Goal: Information Seeking & Learning: Learn about a topic

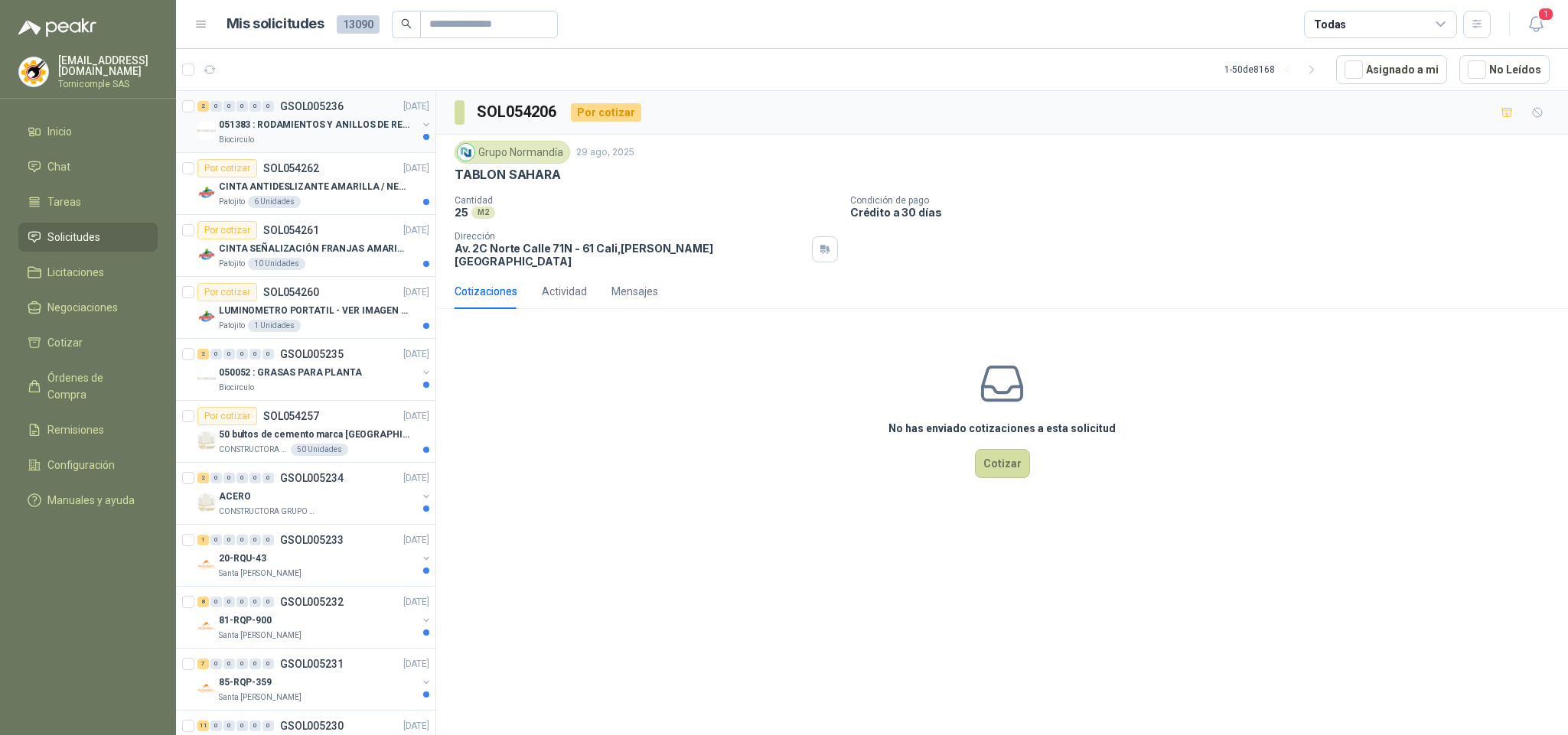
click at [264, 124] on p "051383 : RODAMIENTOS Y ANILLOS DE RETENCION RUEDAS" at bounding box center [314, 124] width 191 height 15
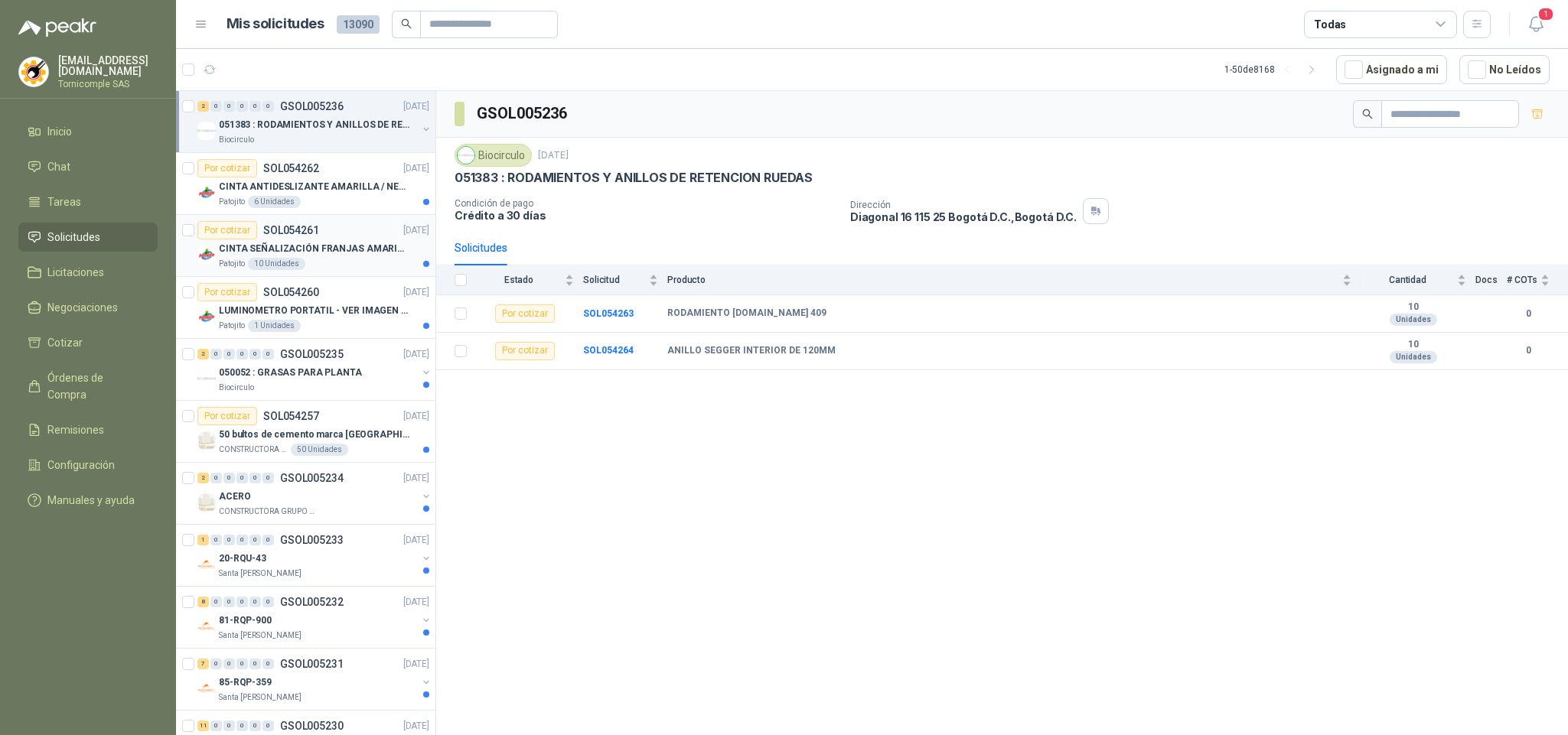
click at [360, 230] on div "Por cotizar SOL054261 [DATE]" at bounding box center [314, 230] width 232 height 18
click at [360, 203] on div "Patojito 6 Unidades" at bounding box center [324, 202] width 211 height 12
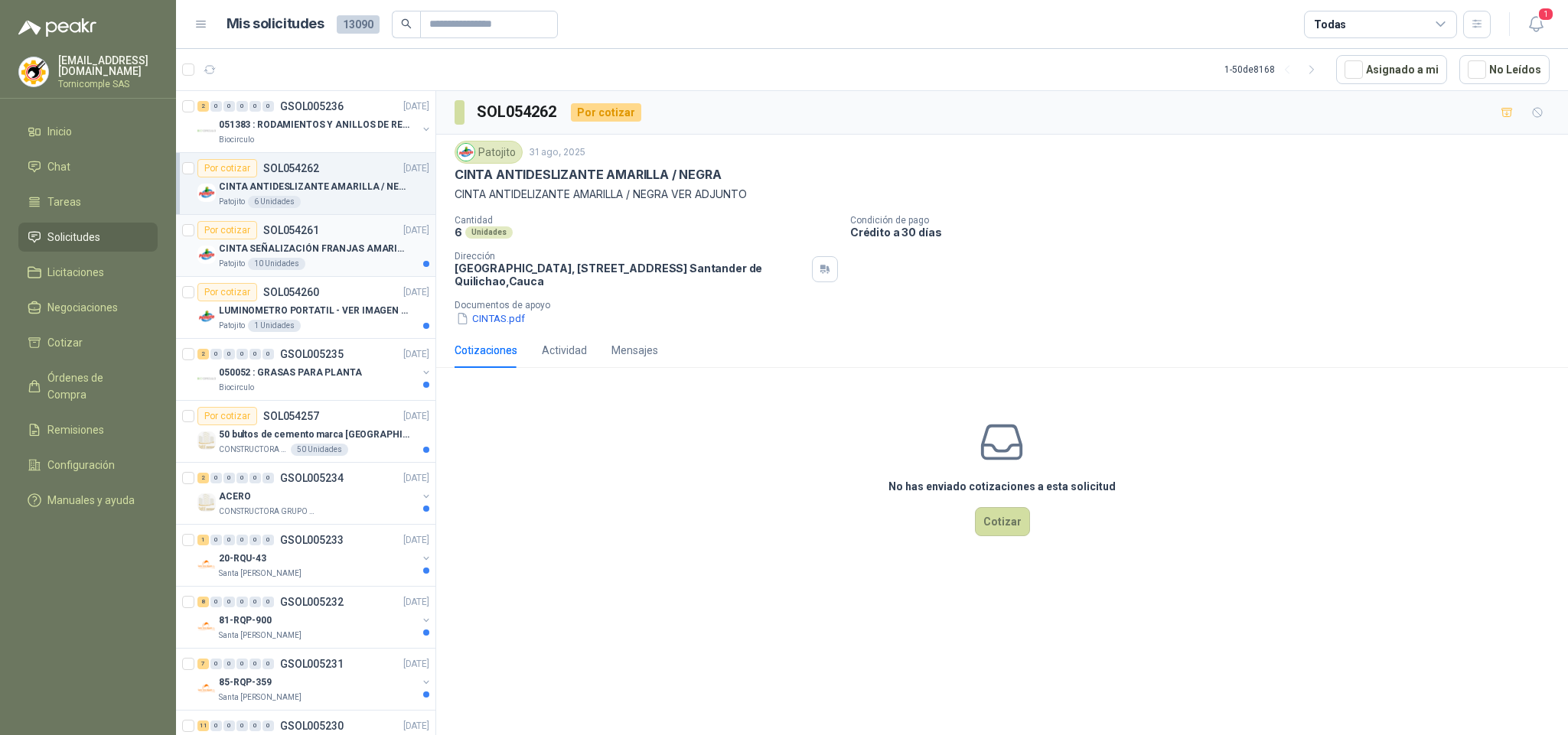
click at [359, 246] on p "CINTA SEÑALIZACIÓN FRANJAS AMARILLAS NEGRA" at bounding box center [314, 249] width 191 height 15
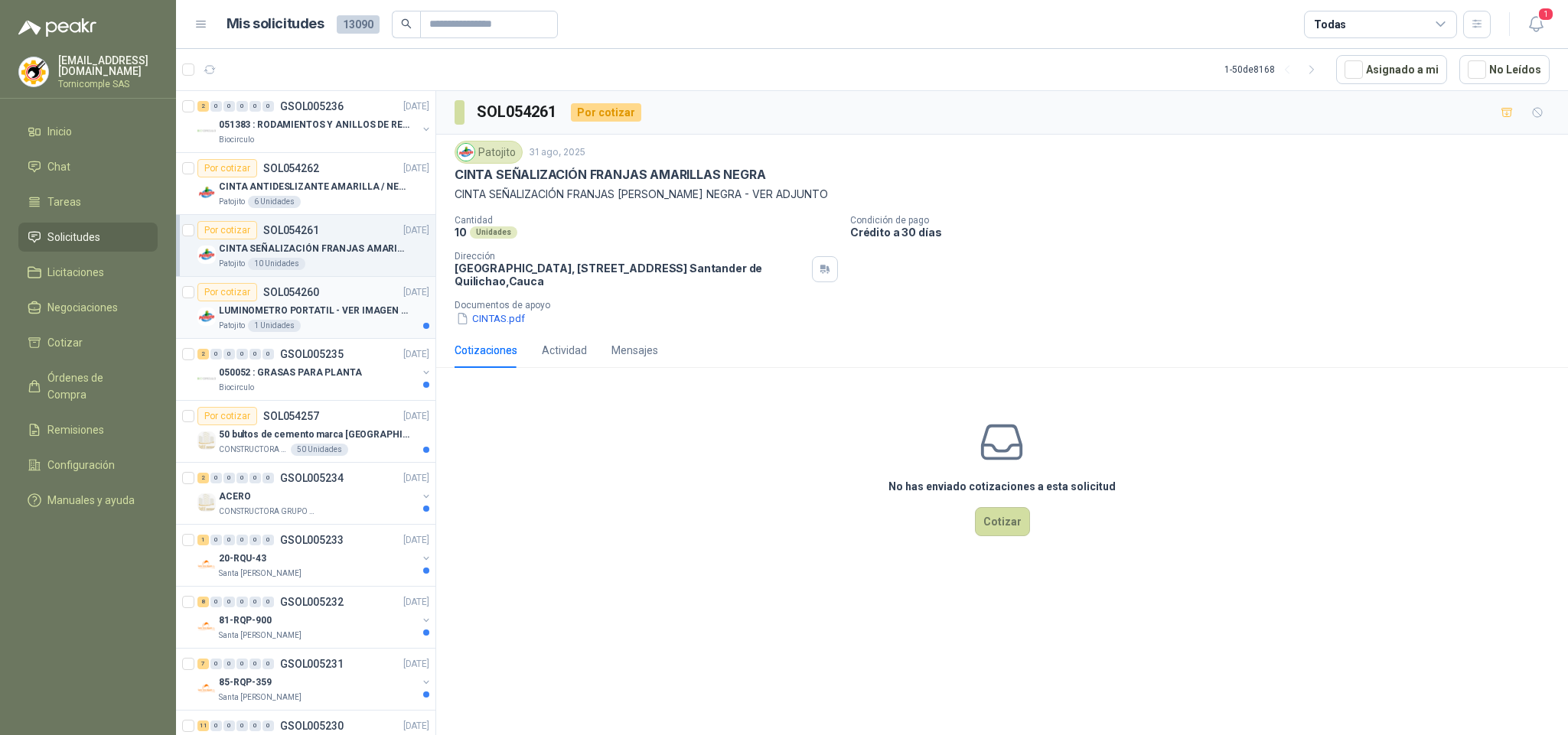
click at [352, 311] on p "LUMINOMETRO PORTATIL - VER IMAGEN ADJUNTA" at bounding box center [314, 311] width 191 height 15
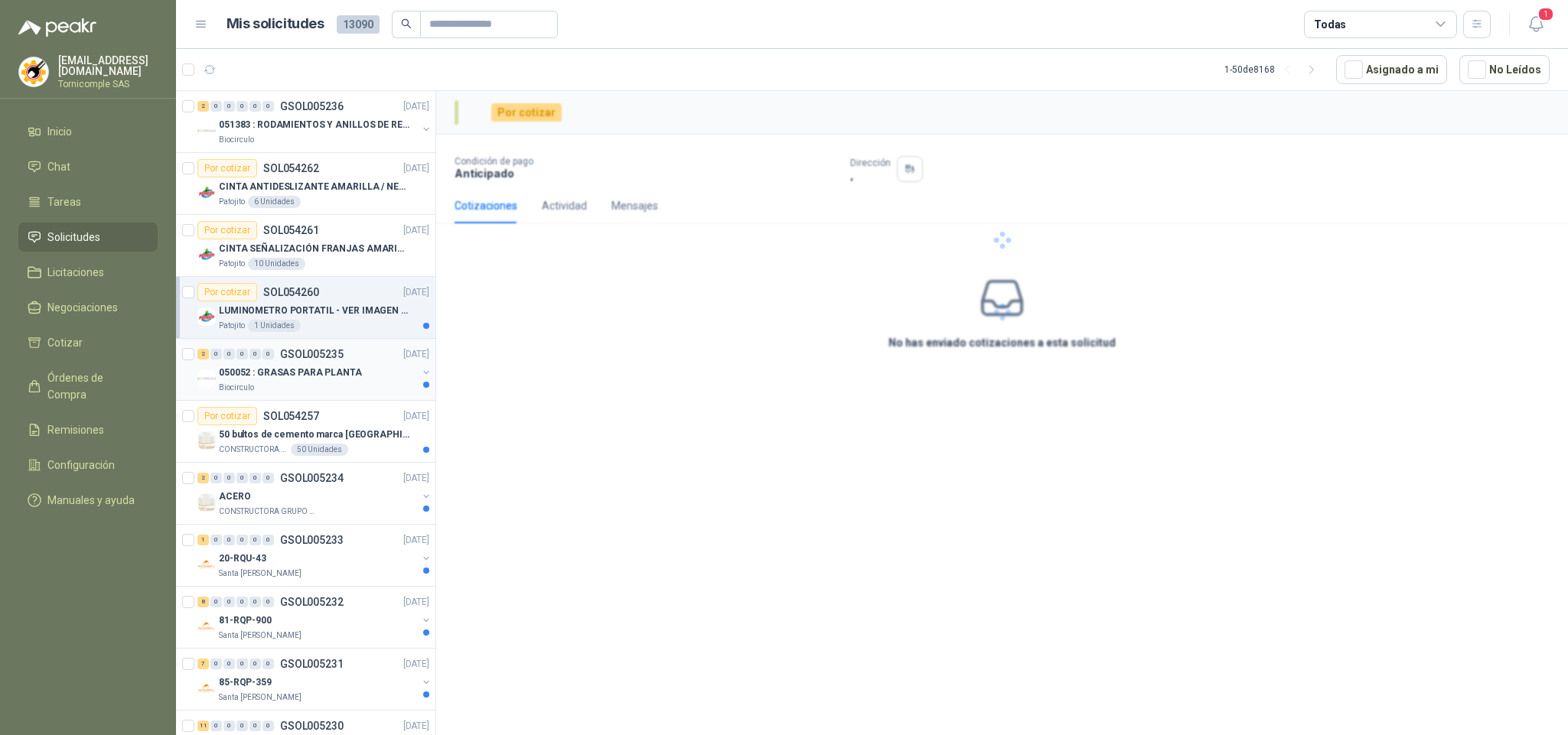
click at [329, 384] on div "Biocirculo" at bounding box center [317, 388] width 198 height 12
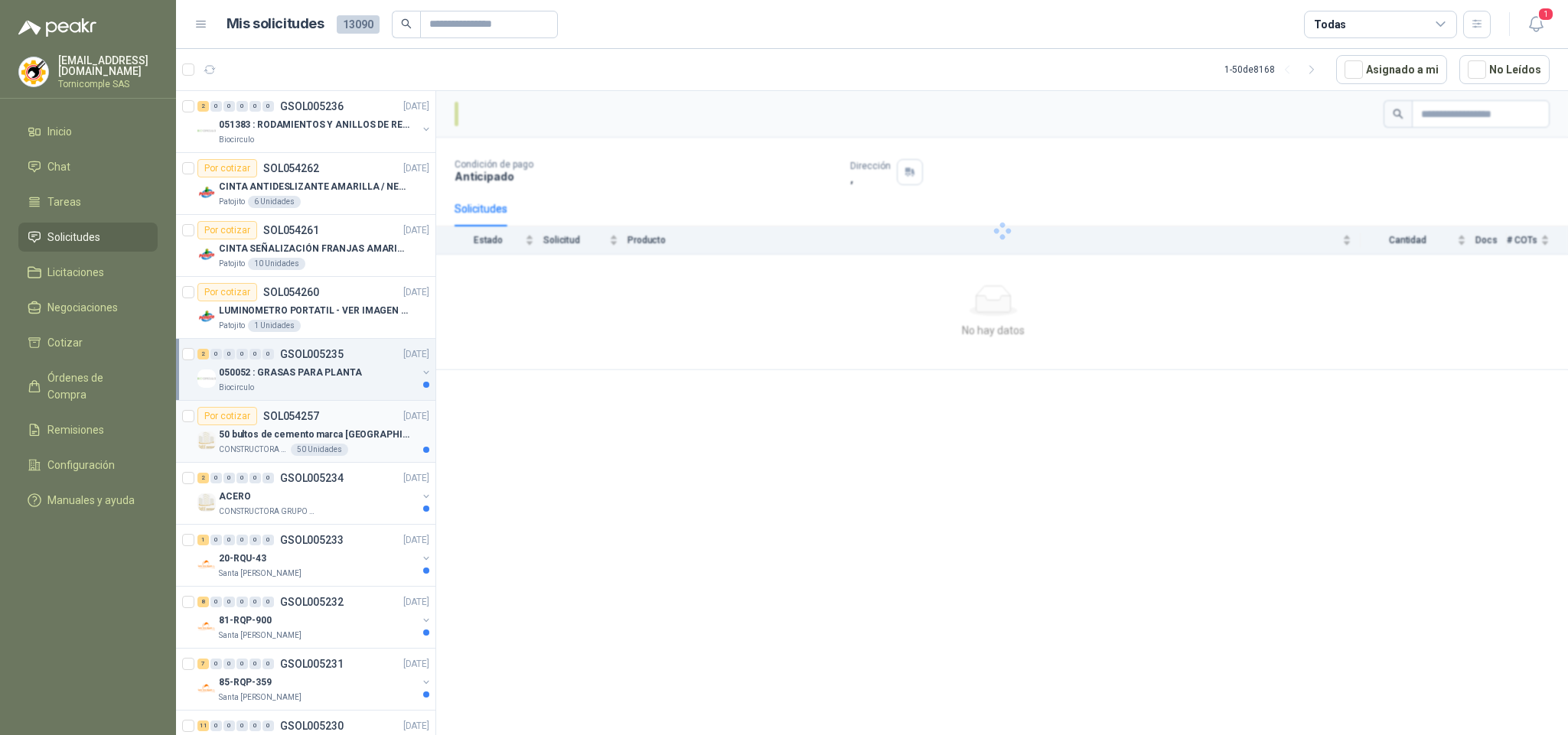
click at [332, 425] on div "Por cotizar SOL054257 [DATE]" at bounding box center [314, 415] width 232 height 18
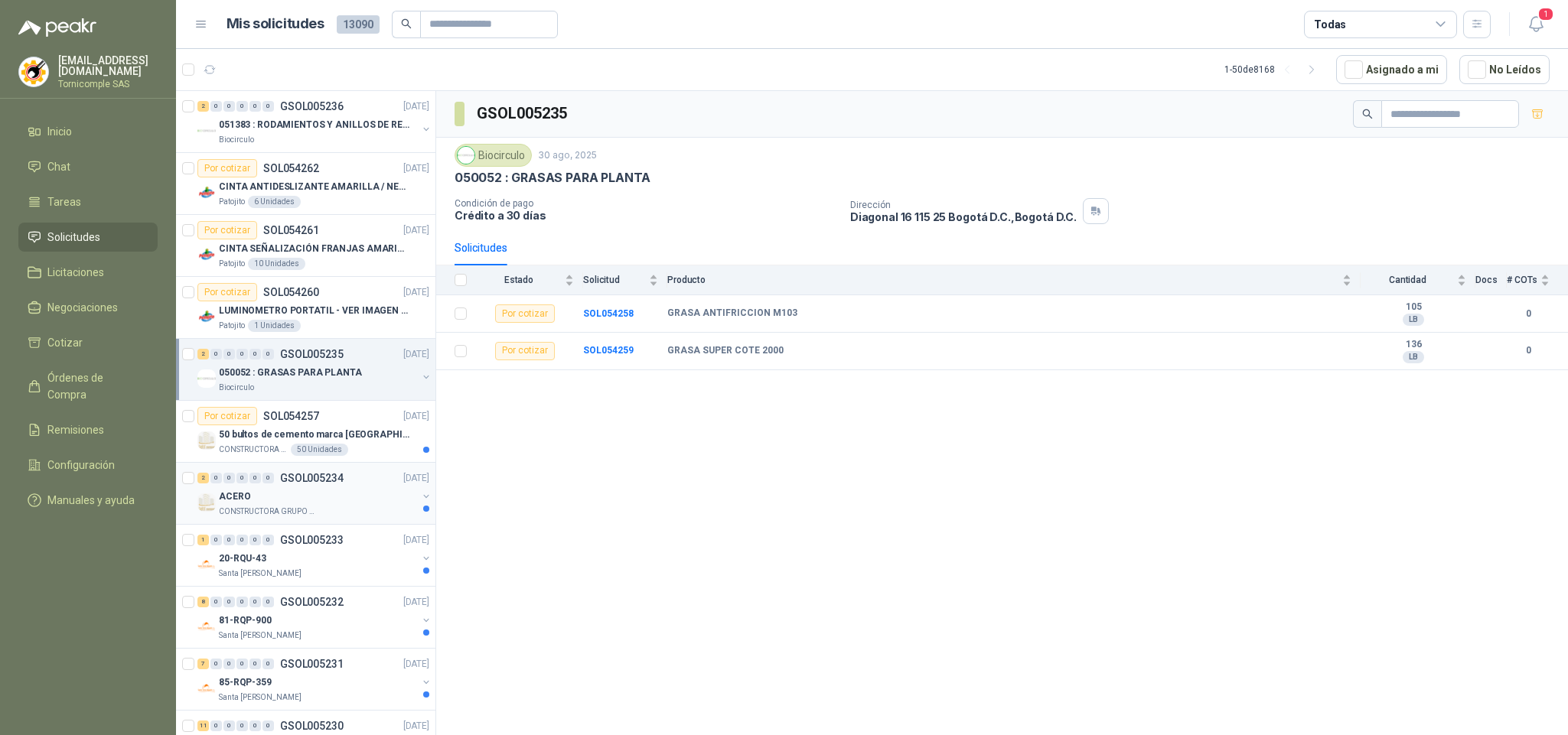
click at [319, 482] on p "GSOL005234" at bounding box center [312, 478] width 64 height 10
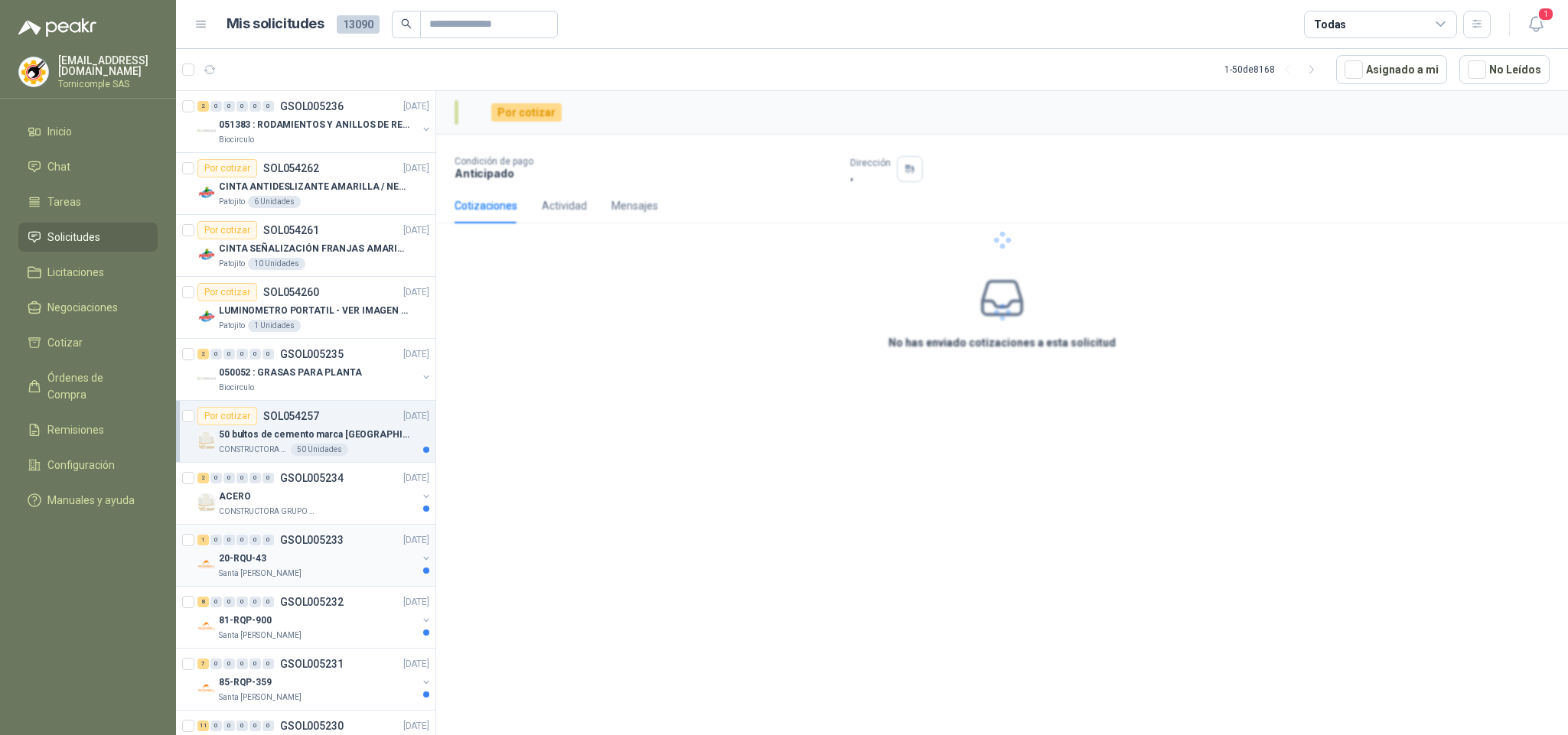
click at [266, 559] on div "20-RQU-43" at bounding box center [317, 558] width 198 height 18
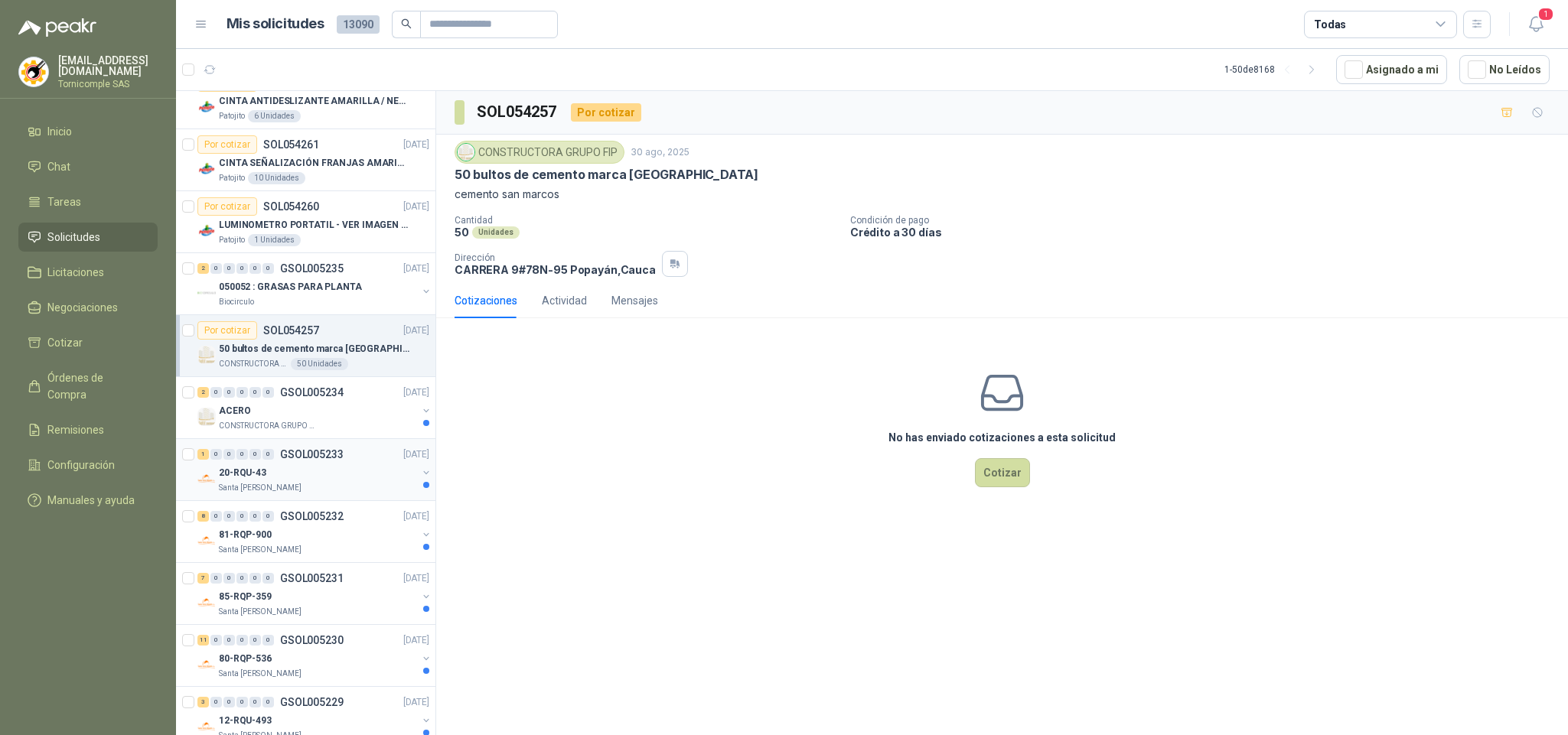
scroll to position [115, 0]
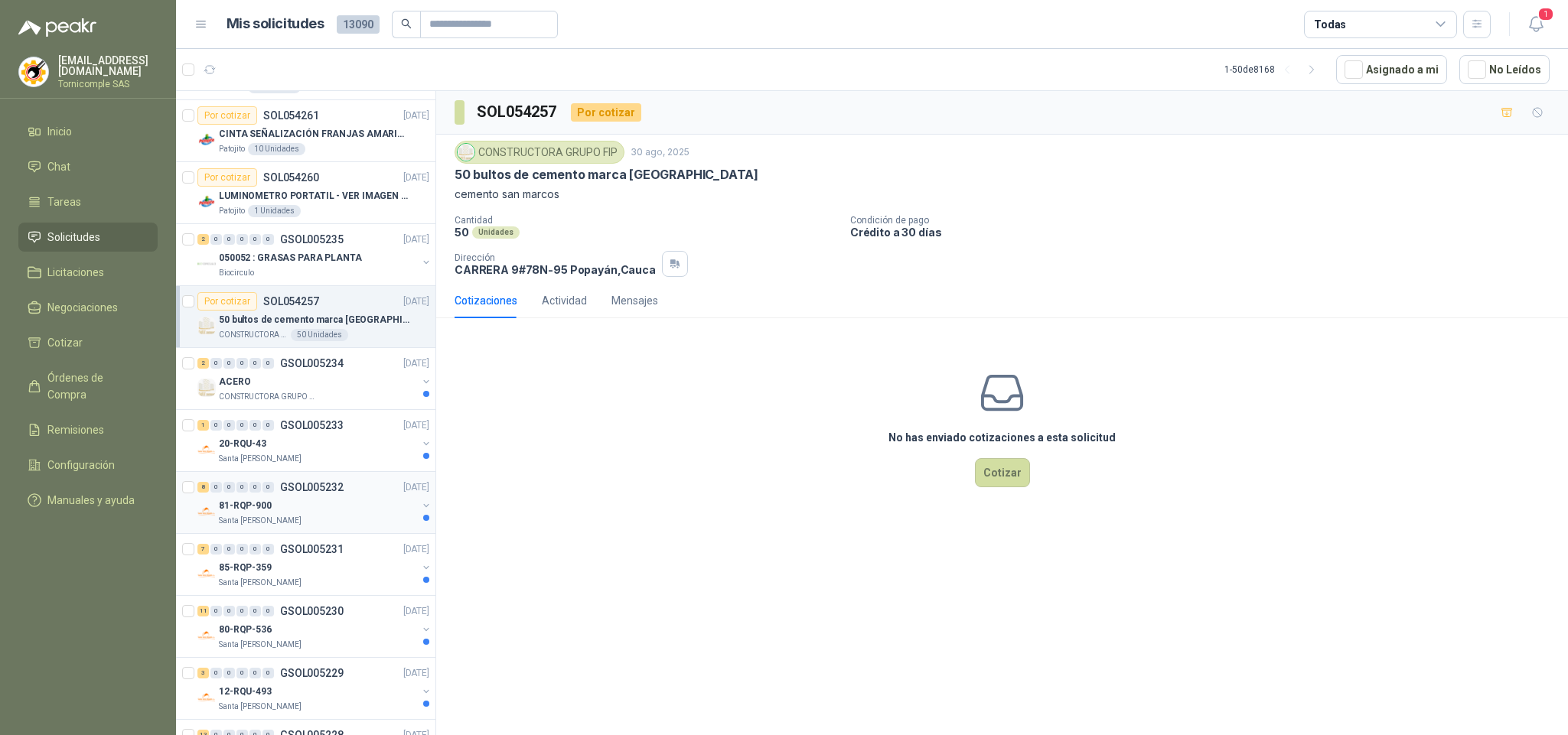
click at [302, 489] on p "GSOL005232" at bounding box center [312, 487] width 64 height 10
click at [291, 554] on p "GSOL005231" at bounding box center [312, 549] width 64 height 10
click at [317, 617] on p "GSOL005230" at bounding box center [312, 611] width 64 height 10
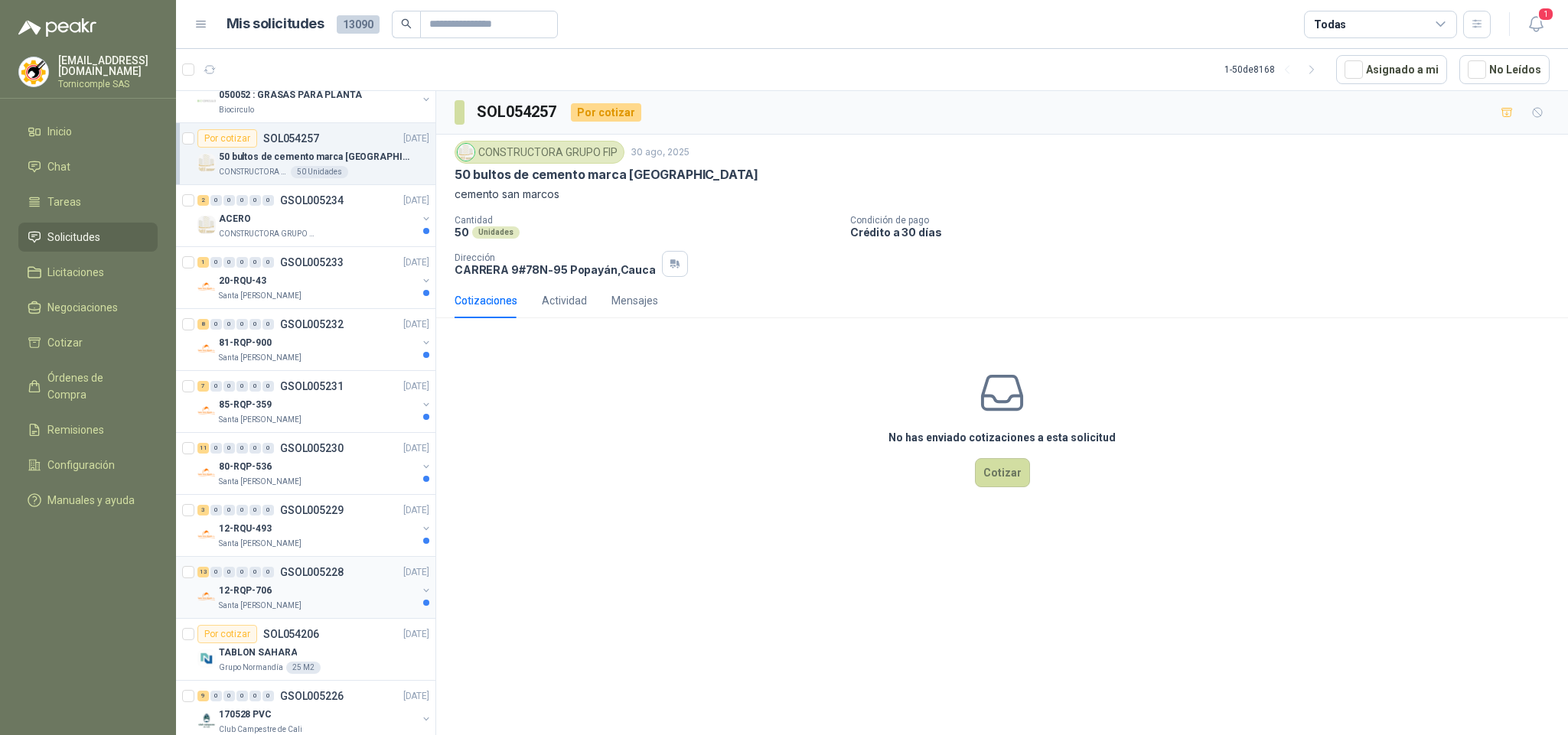
scroll to position [345, 0]
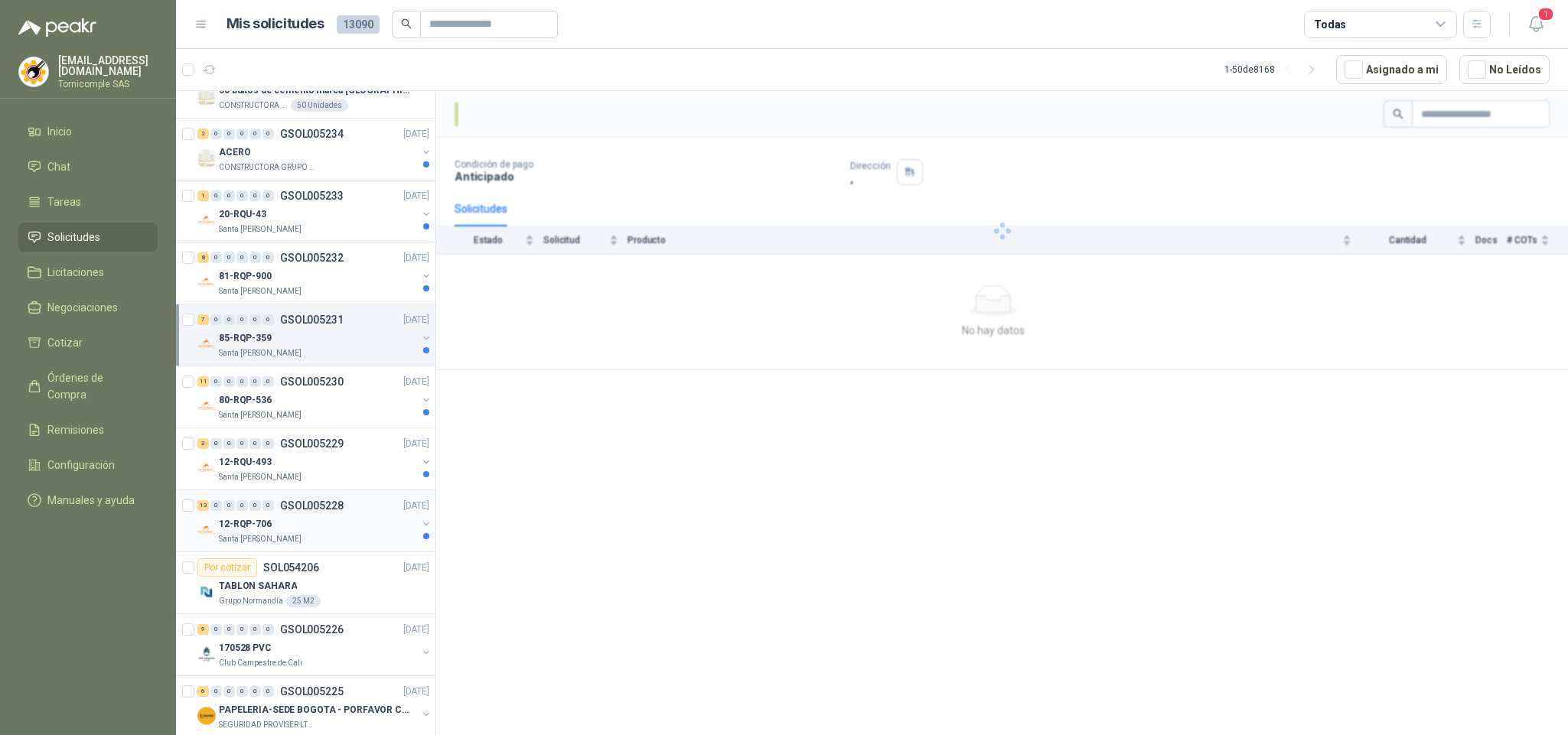
click at [352, 510] on div "13 0 0 0 0 0 GSOL005228 [DATE]" at bounding box center [315, 505] width 235 height 18
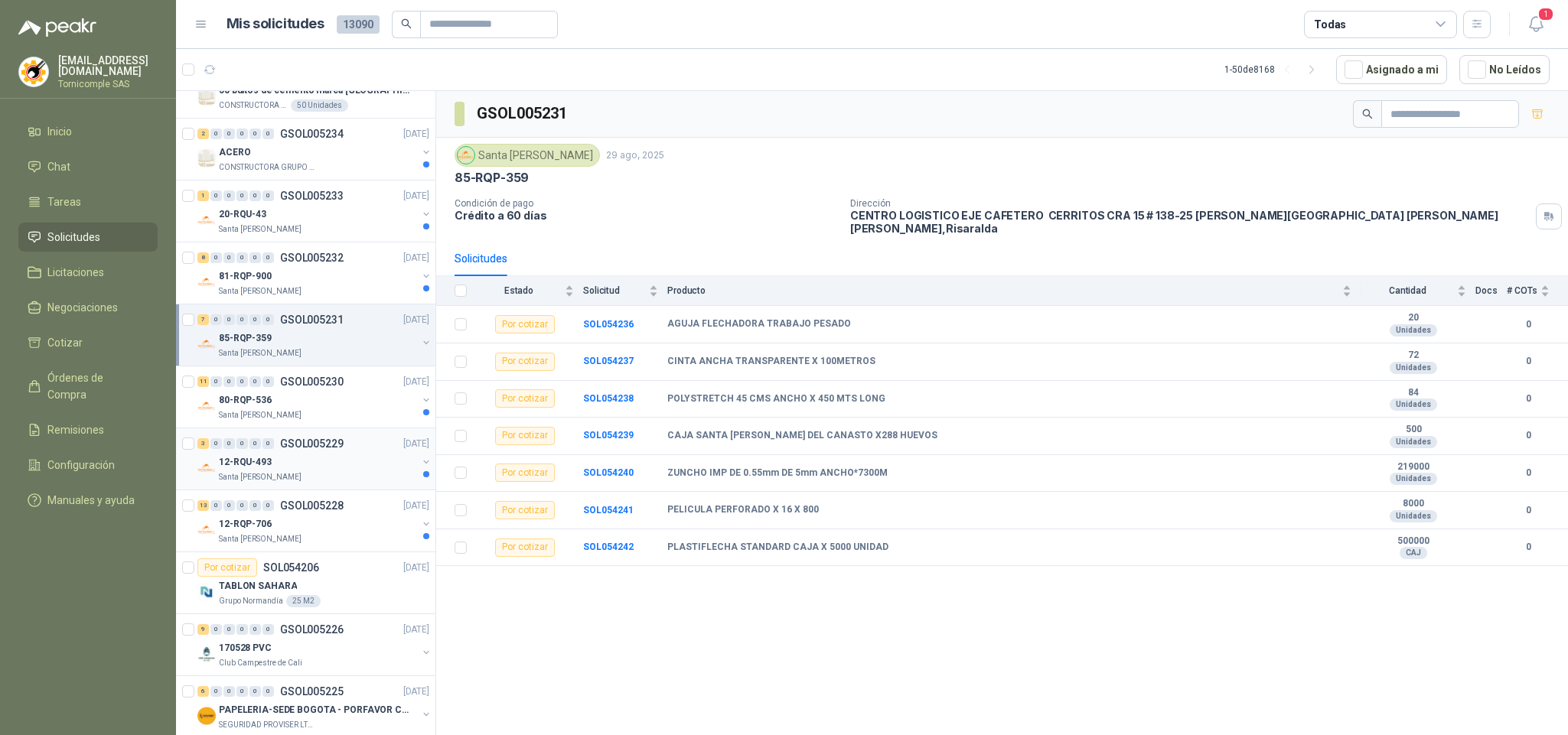
click at [365, 472] on div "12-RQU-493" at bounding box center [317, 461] width 198 height 18
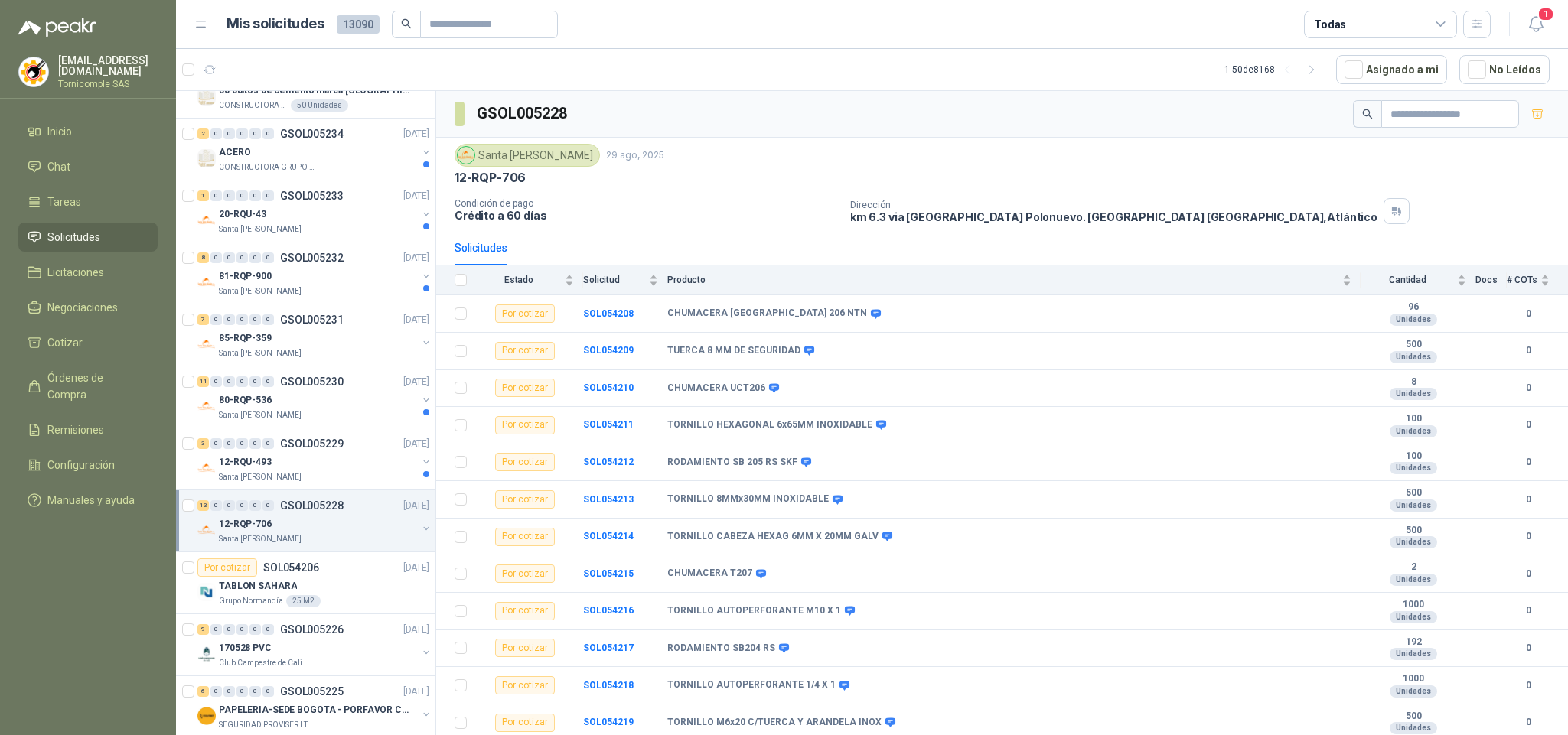
click at [384, 533] on div "12-RQP-706" at bounding box center [317, 523] width 198 height 18
drag, startPoint x: 384, startPoint y: 535, endPoint x: 384, endPoint y: 504, distance: 31.0
click at [384, 533] on div "12-RQP-706" at bounding box center [317, 523] width 198 height 18
click at [384, 489] on div "3 0 0 0 0 0 GSOL005229 [DATE] 12-RQU-493 Santa [PERSON_NAME]" at bounding box center [306, 459] width 259 height 62
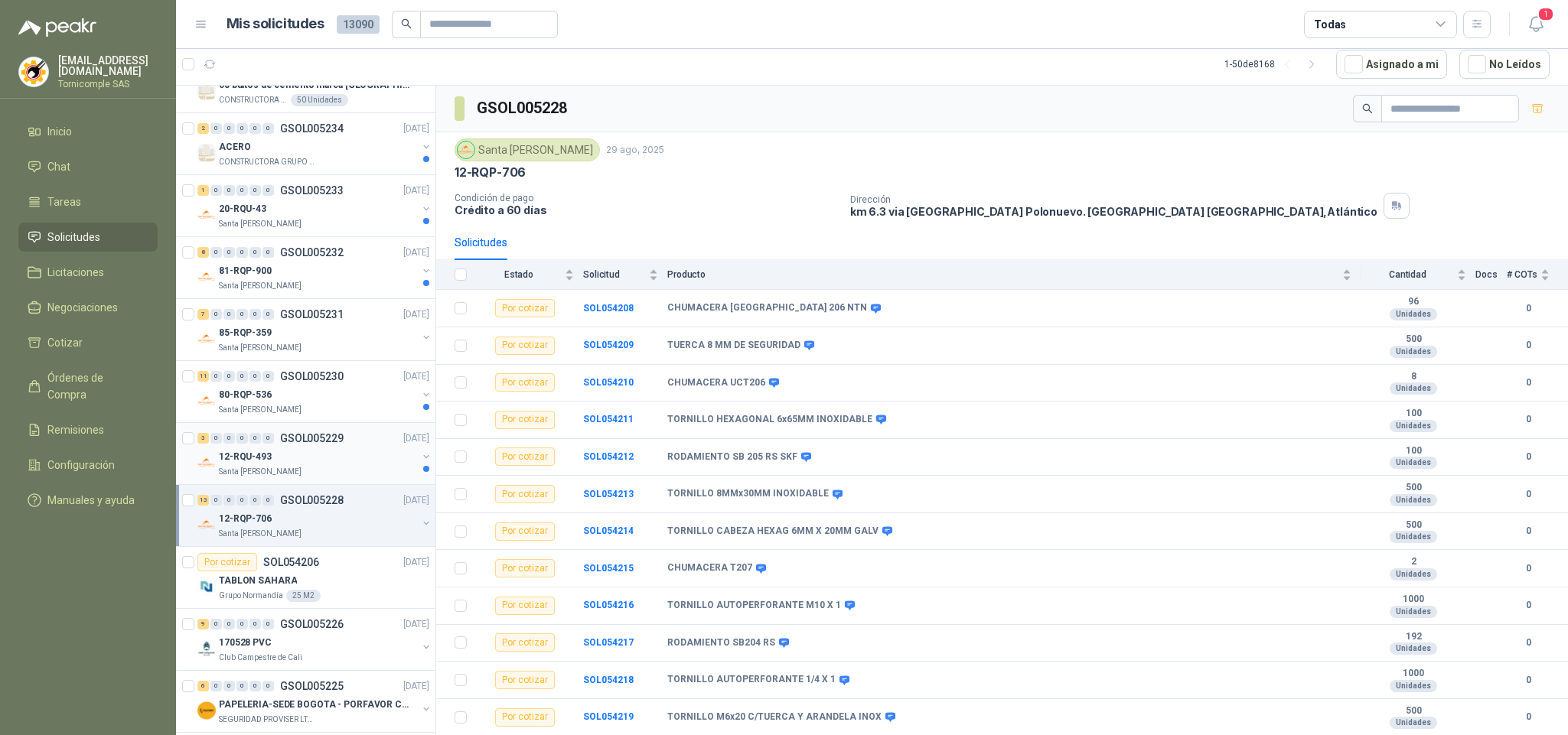
click at [368, 453] on div "12-RQU-493" at bounding box center [317, 456] width 198 height 18
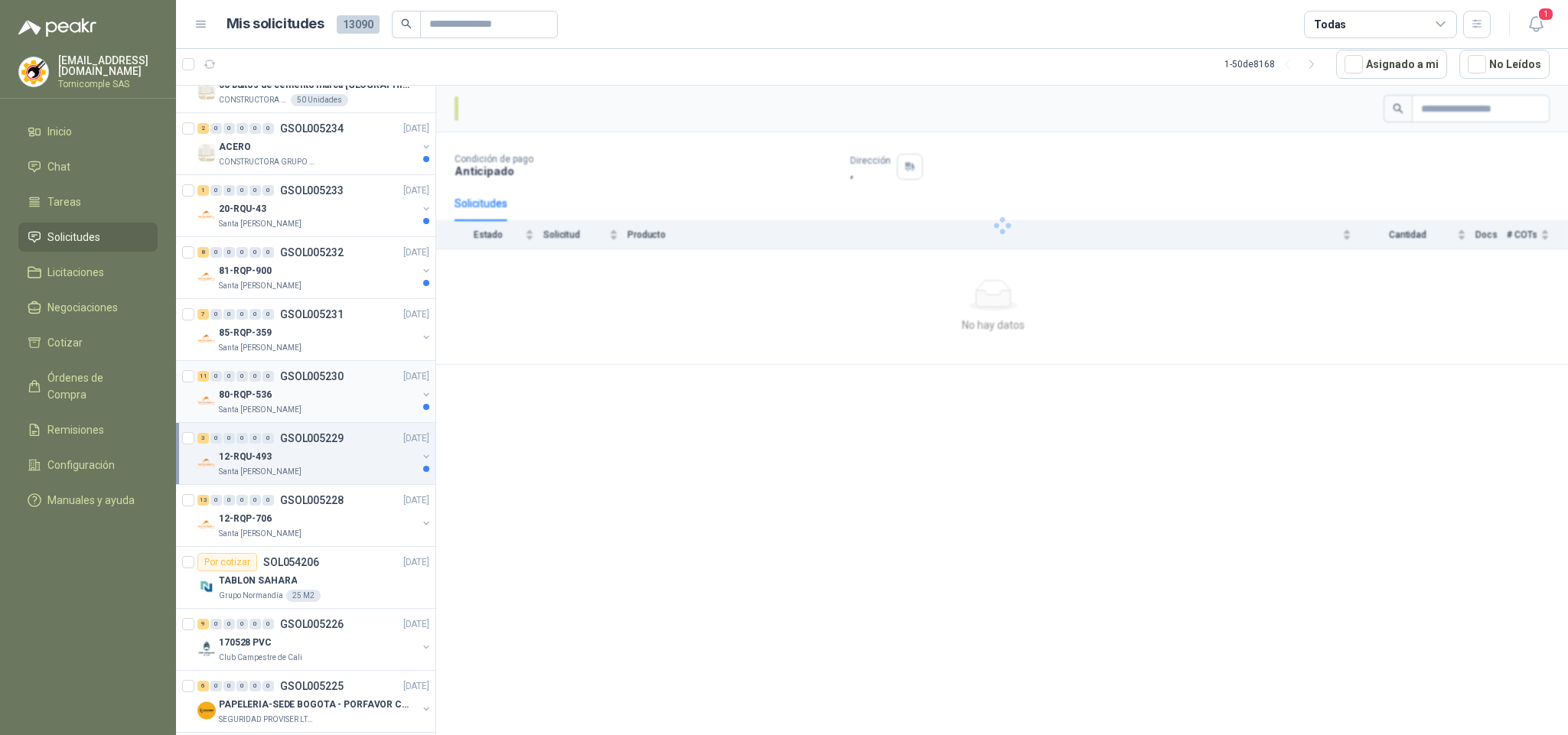
click at [349, 378] on div "11 0 0 0 0 0 GSOL005230 [DATE]" at bounding box center [315, 376] width 235 height 18
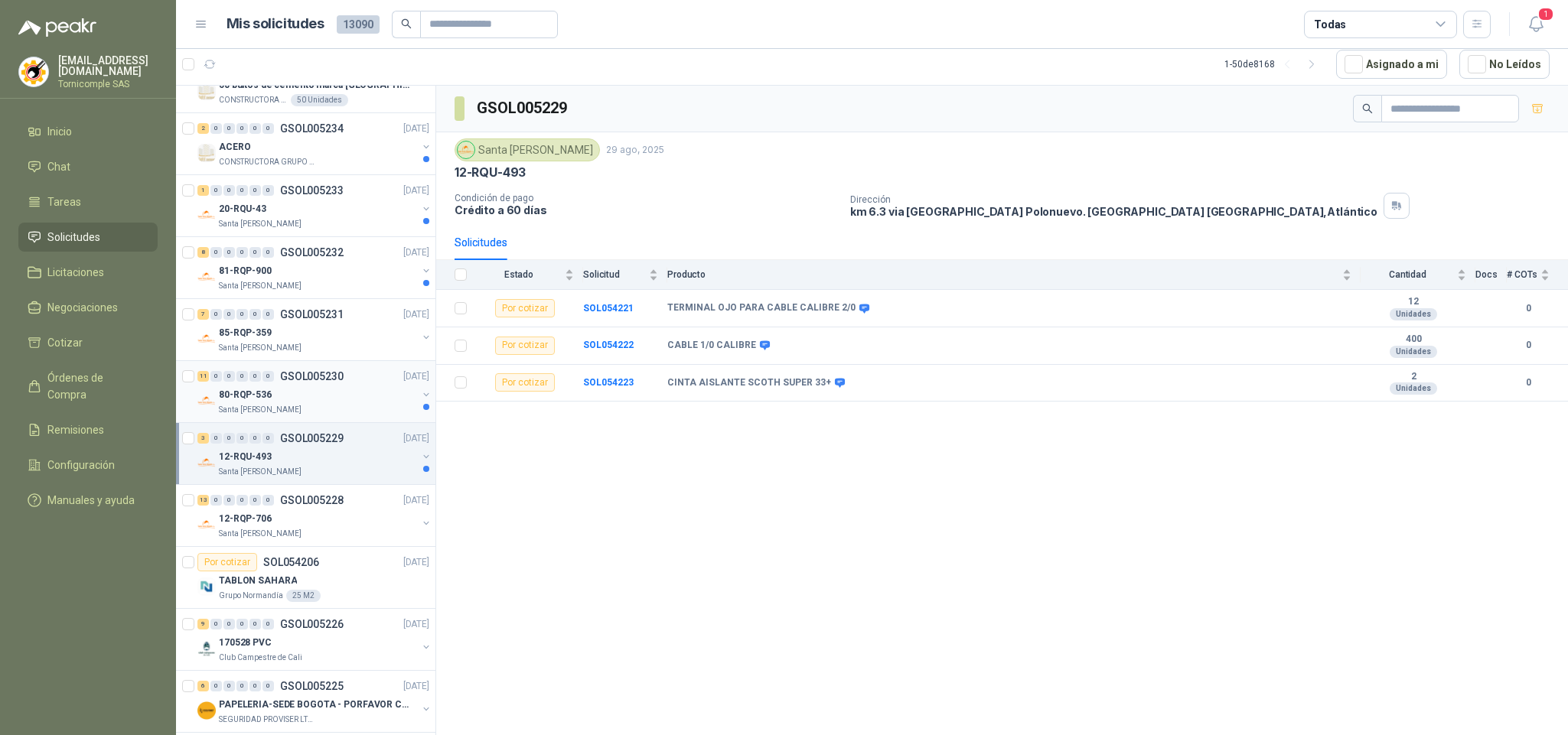
click at [349, 378] on div "11 0 0 0 0 0 GSOL005230 [DATE]" at bounding box center [315, 376] width 235 height 18
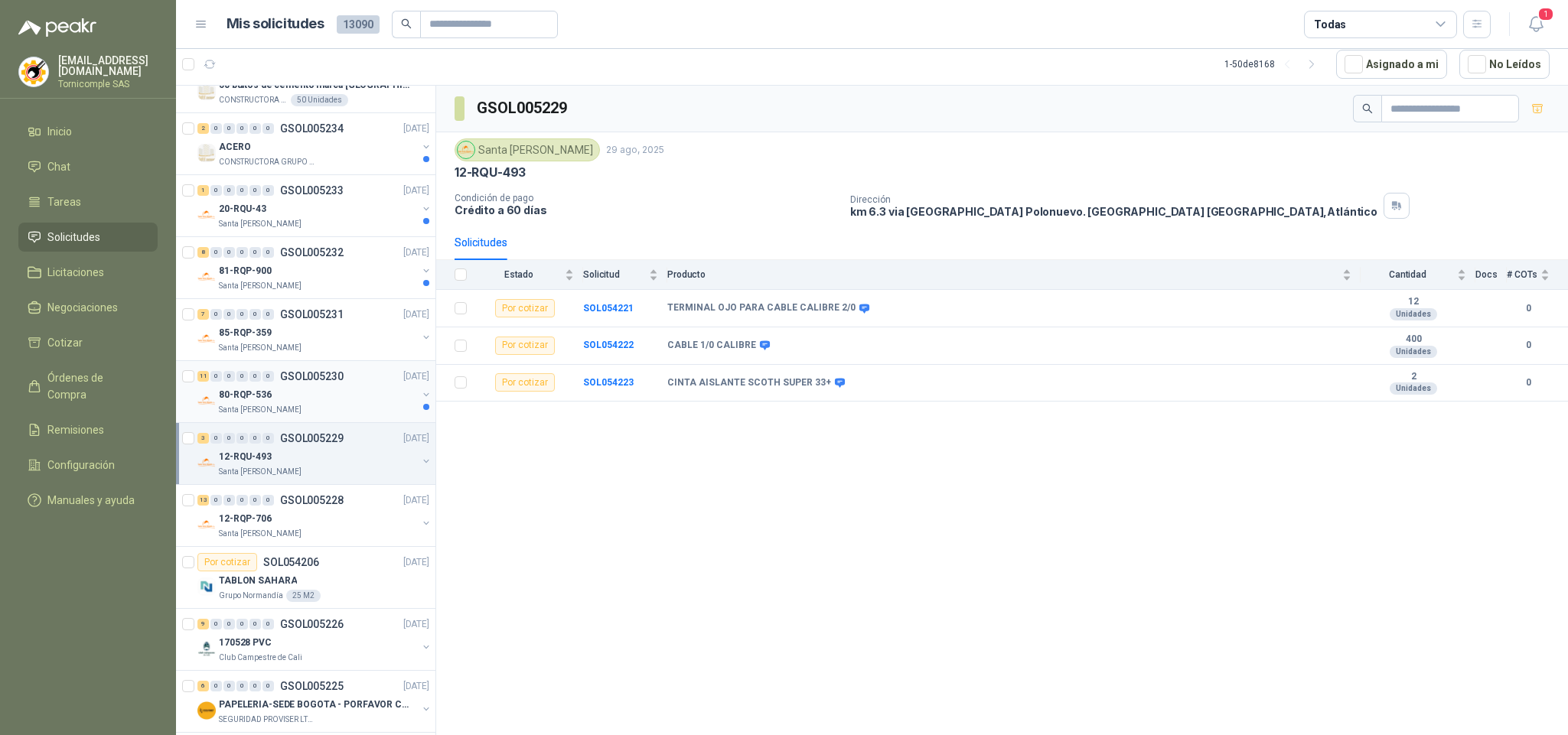
click at [349, 378] on div "11 0 0 0 0 0 GSOL005230 [DATE]" at bounding box center [315, 376] width 235 height 18
click at [361, 198] on div "1 0 0 0 0 0 GSOL005233 [DATE]" at bounding box center [315, 190] width 235 height 18
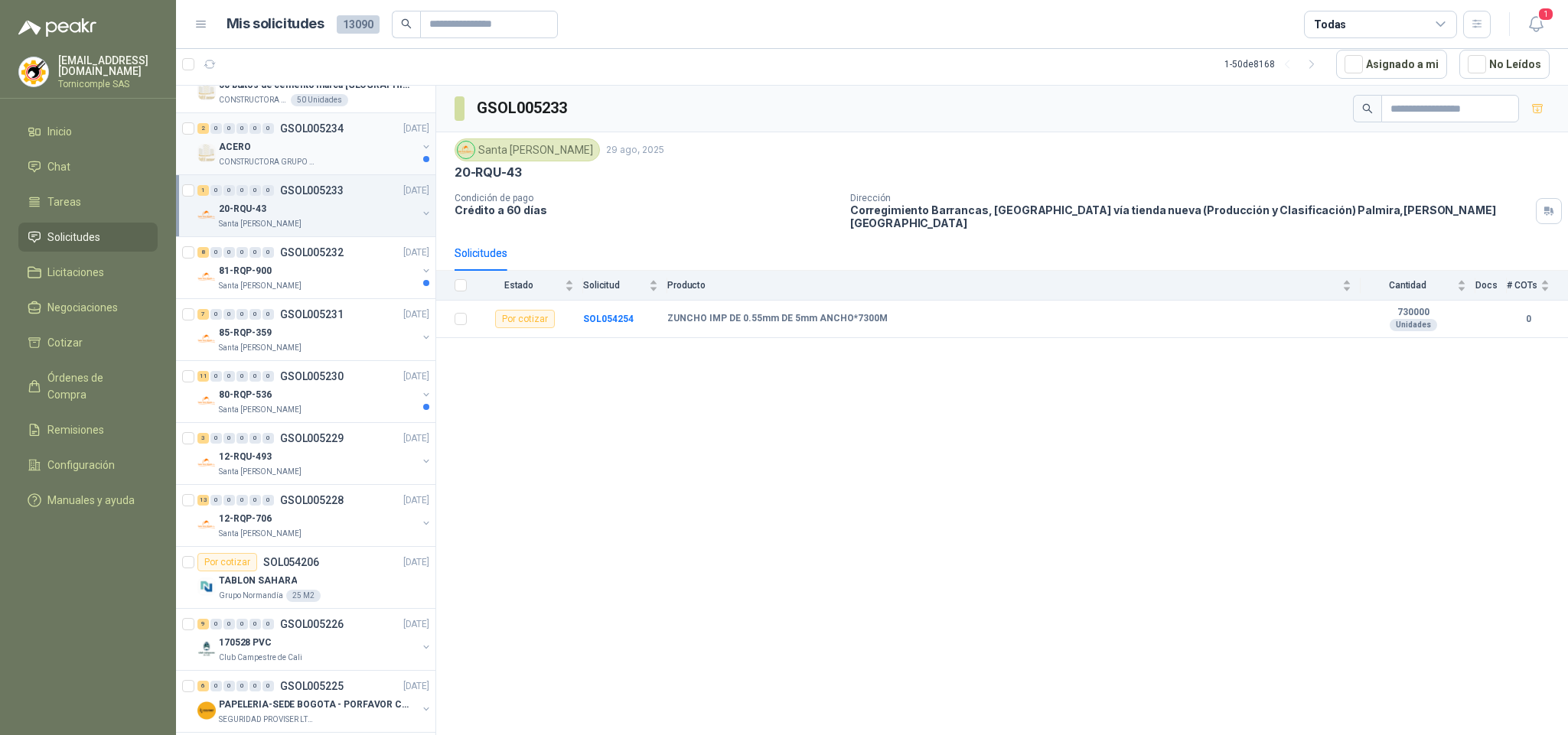
click at [359, 156] on div "ACERO" at bounding box center [317, 146] width 198 height 18
click at [1527, 30] on icon "button" at bounding box center [1536, 24] width 19 height 19
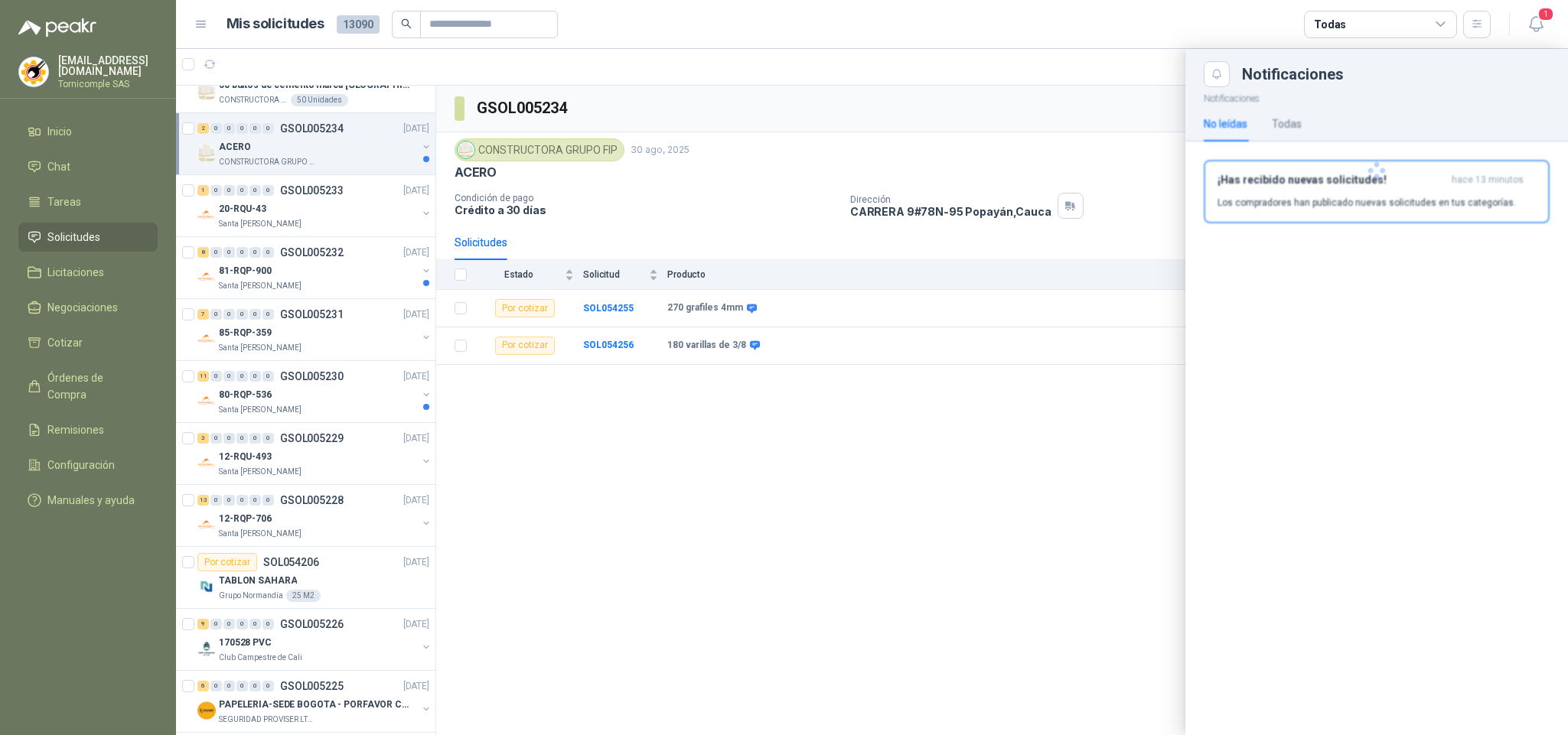
click at [1449, 198] on div at bounding box center [1376, 170] width 383 height 167
click at [1449, 198] on p "Los compradores han publicado nuevas solicitudes en tus categorías." at bounding box center [1366, 203] width 298 height 14
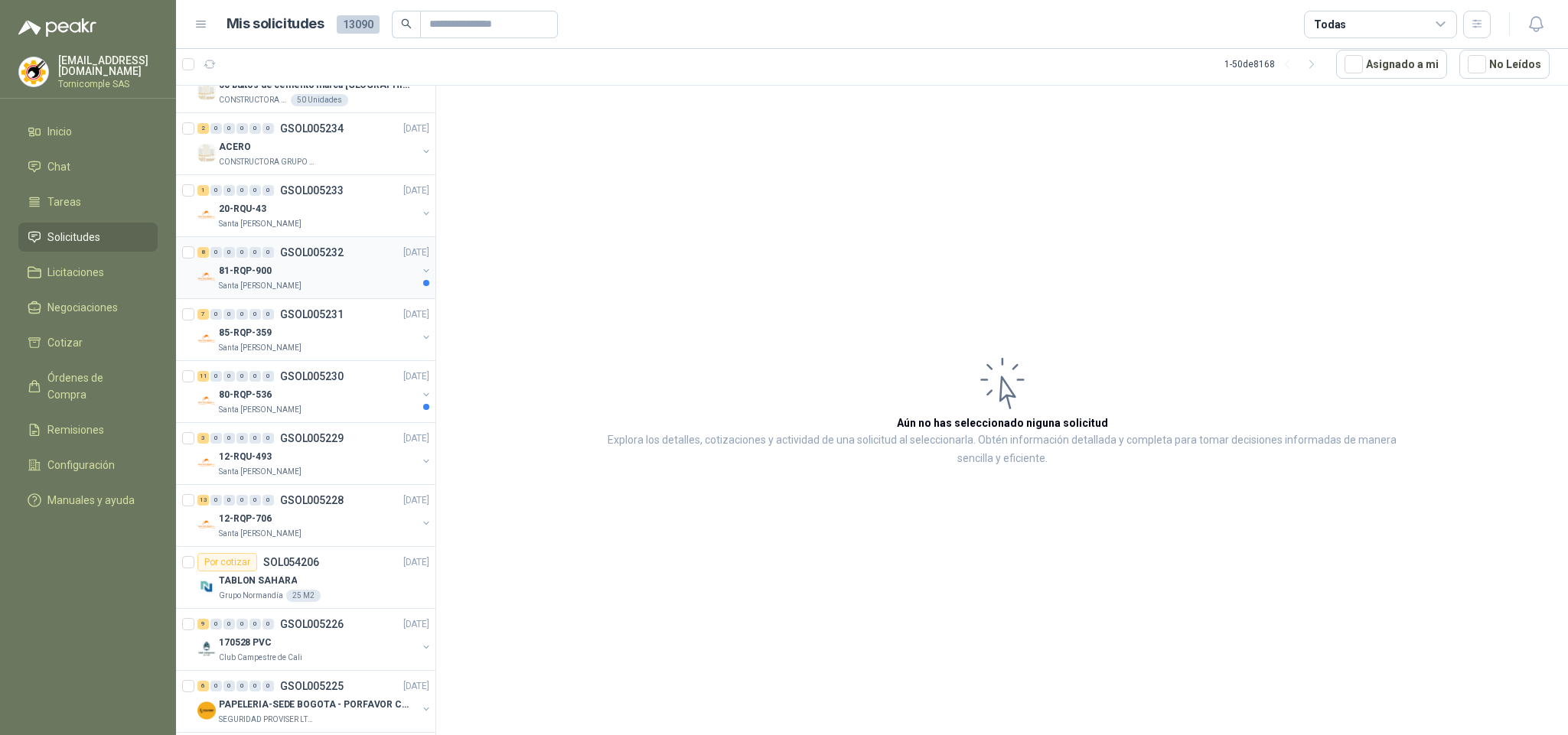
click at [287, 276] on div "81-RQP-900" at bounding box center [317, 270] width 198 height 18
click at [288, 276] on div "81-RQP-900" at bounding box center [317, 270] width 198 height 18
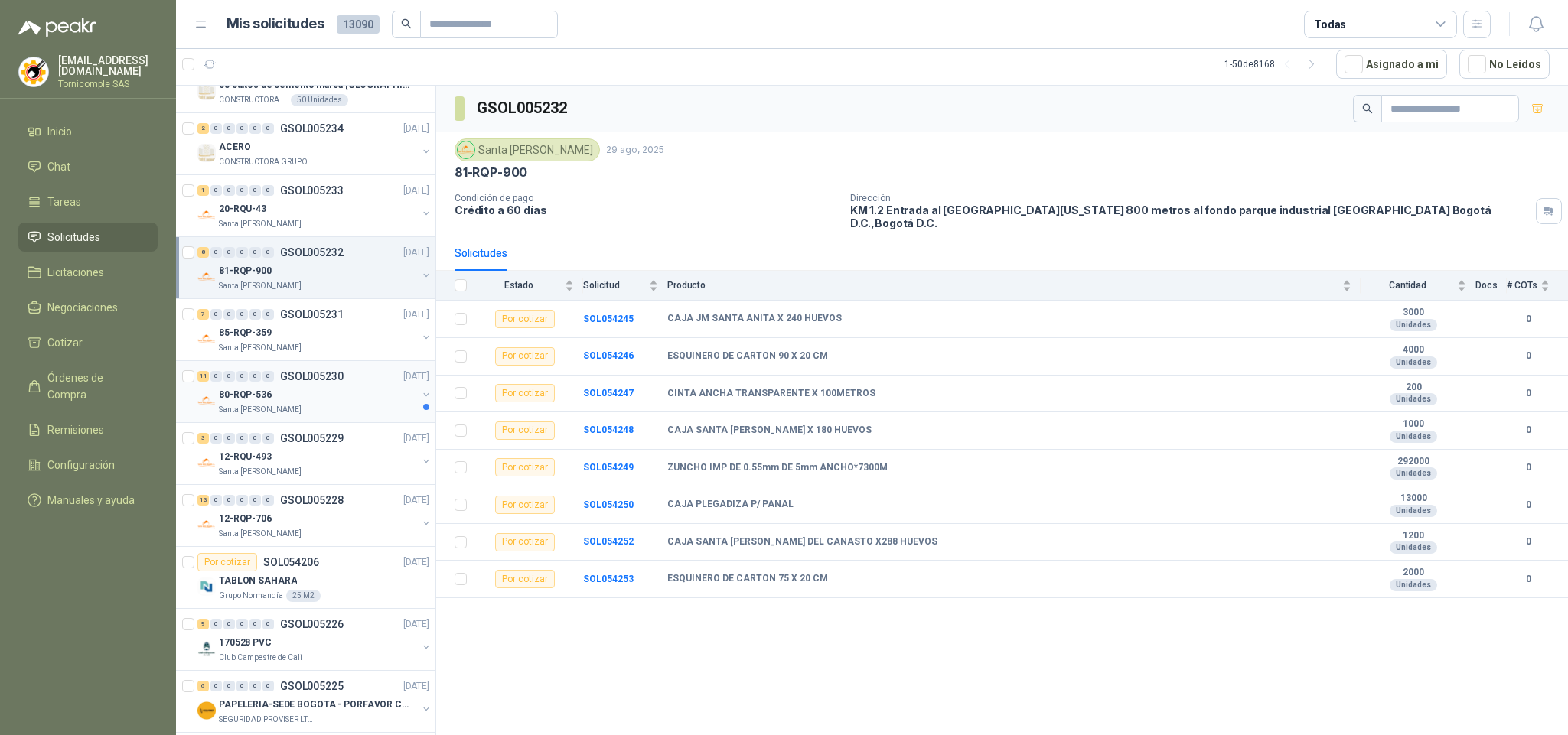
click at [331, 407] on div "Santa [PERSON_NAME]" at bounding box center [317, 410] width 198 height 12
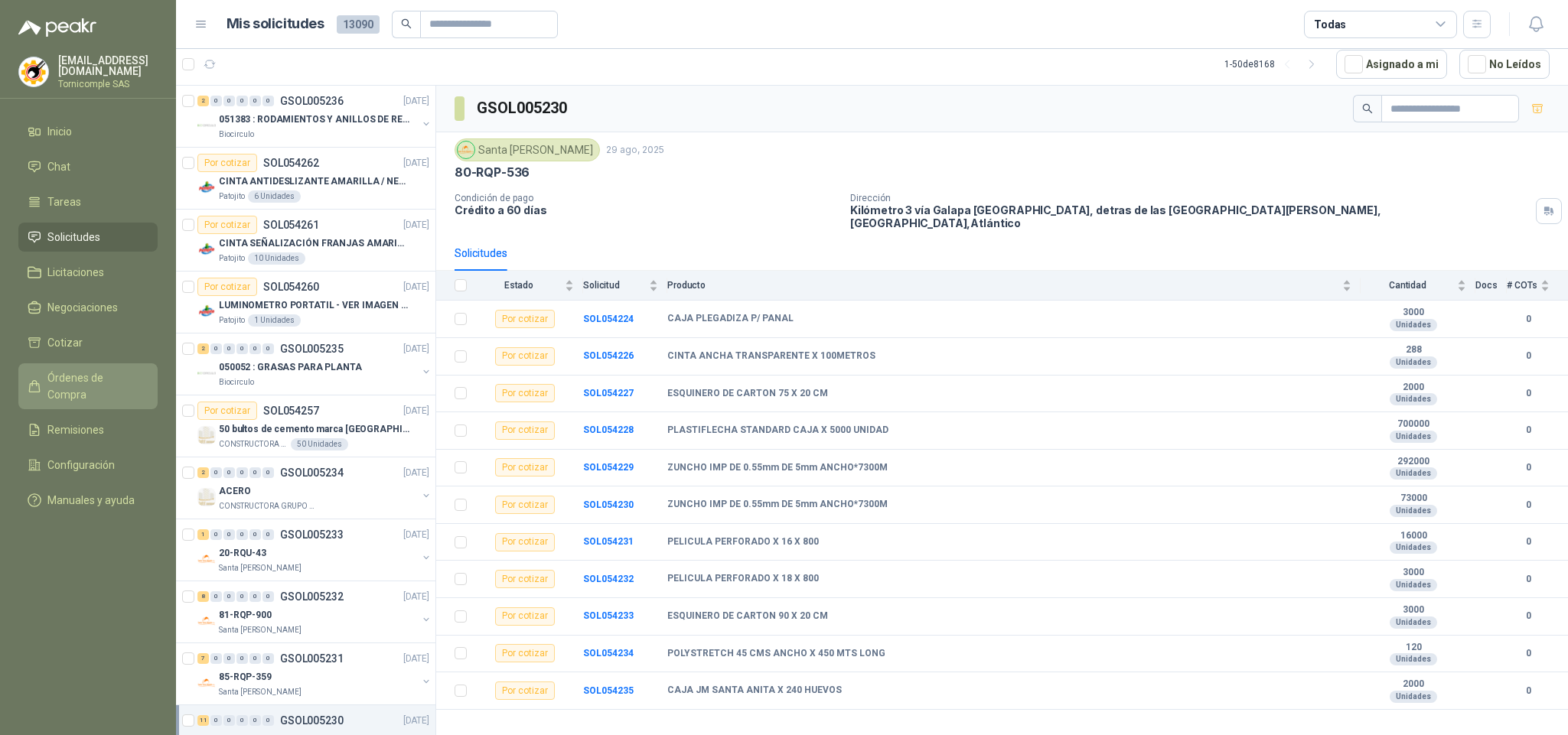
click at [113, 371] on span "Órdenes de Compra" at bounding box center [95, 386] width 96 height 34
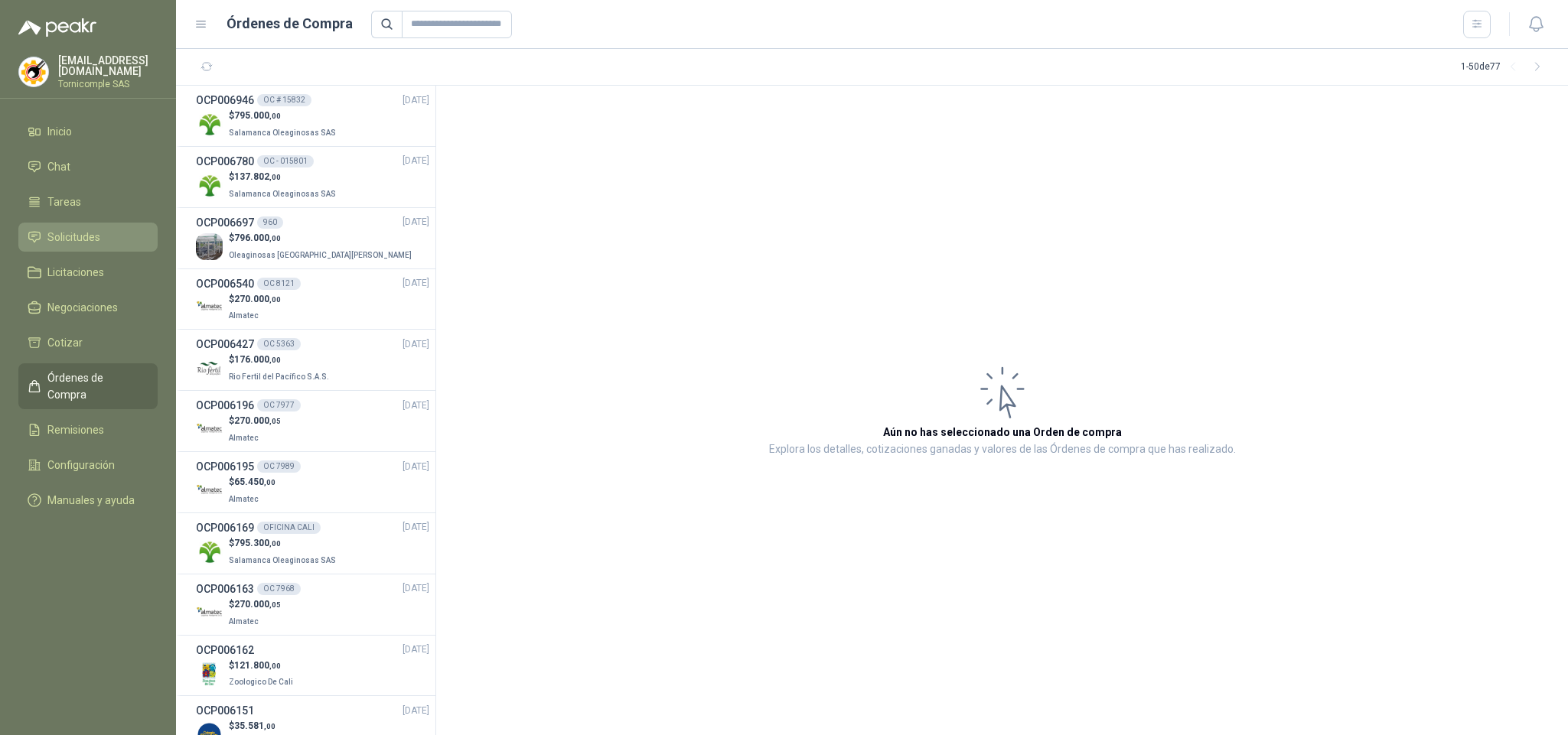
click at [97, 244] on link "Solicitudes" at bounding box center [87, 238] width 139 height 29
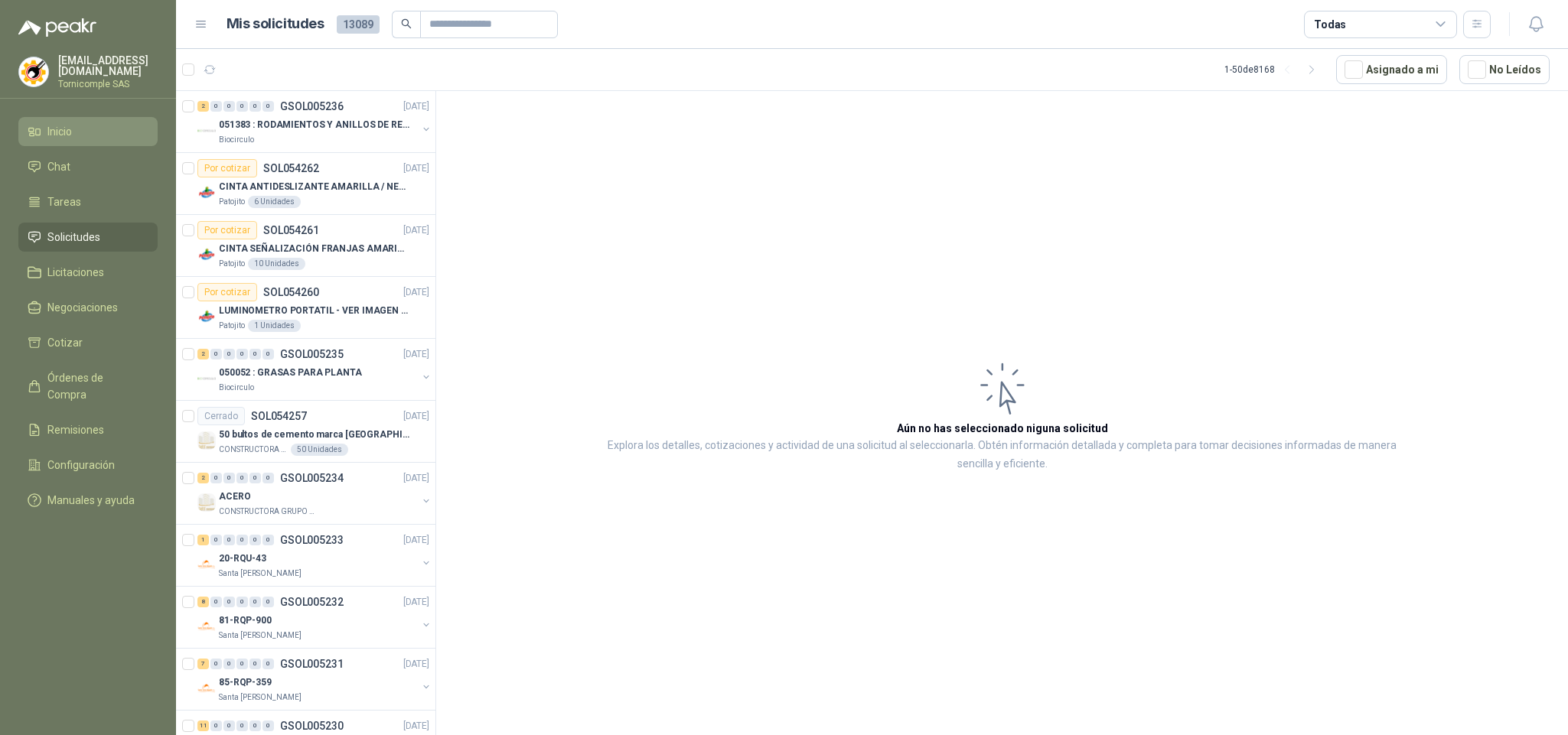
click at [109, 130] on li "Inicio" at bounding box center [88, 131] width 121 height 16
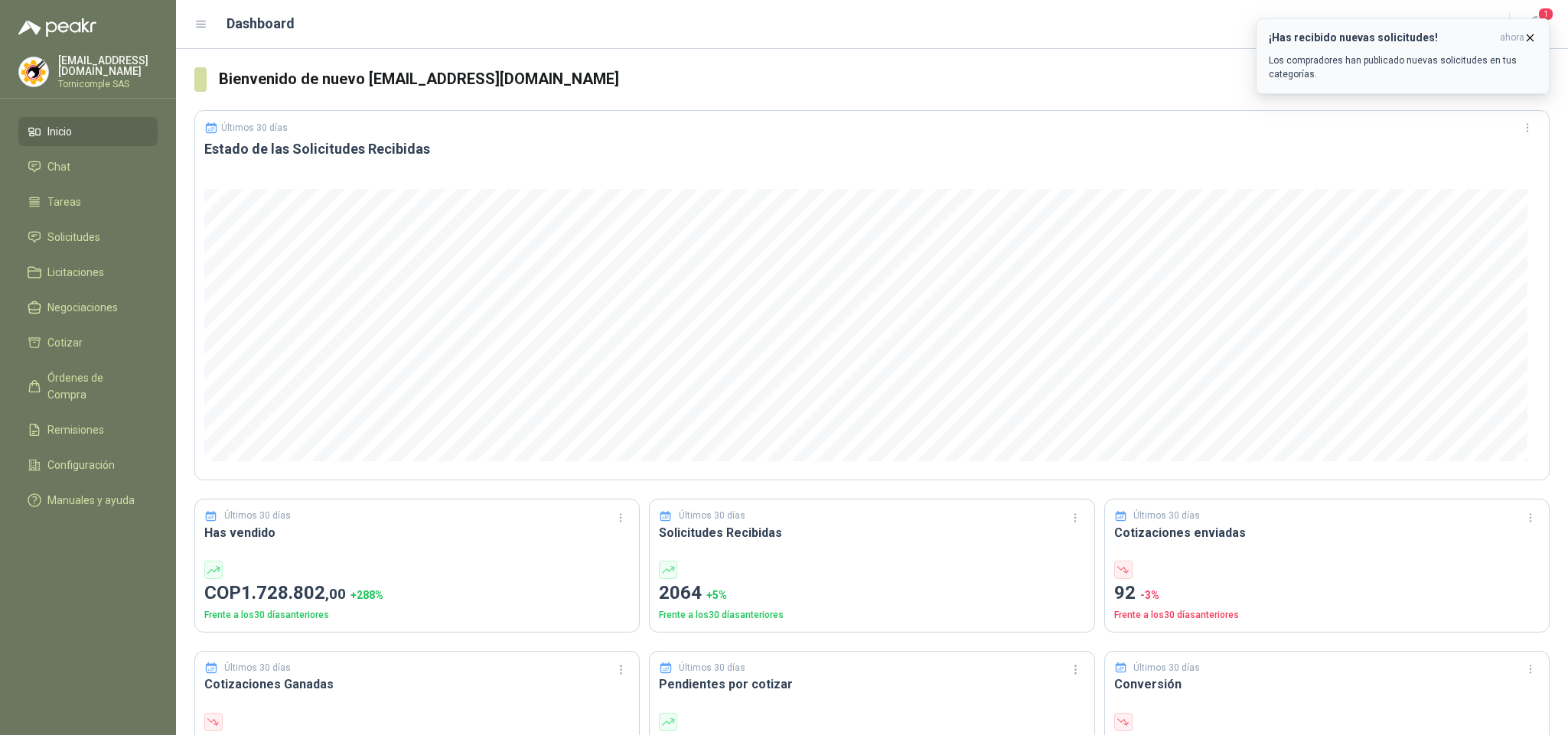
click at [1537, 35] on button "¡Has recibido nuevas solicitudes! ahora Los compradores han publicado nuevas so…" at bounding box center [1403, 56] width 294 height 76
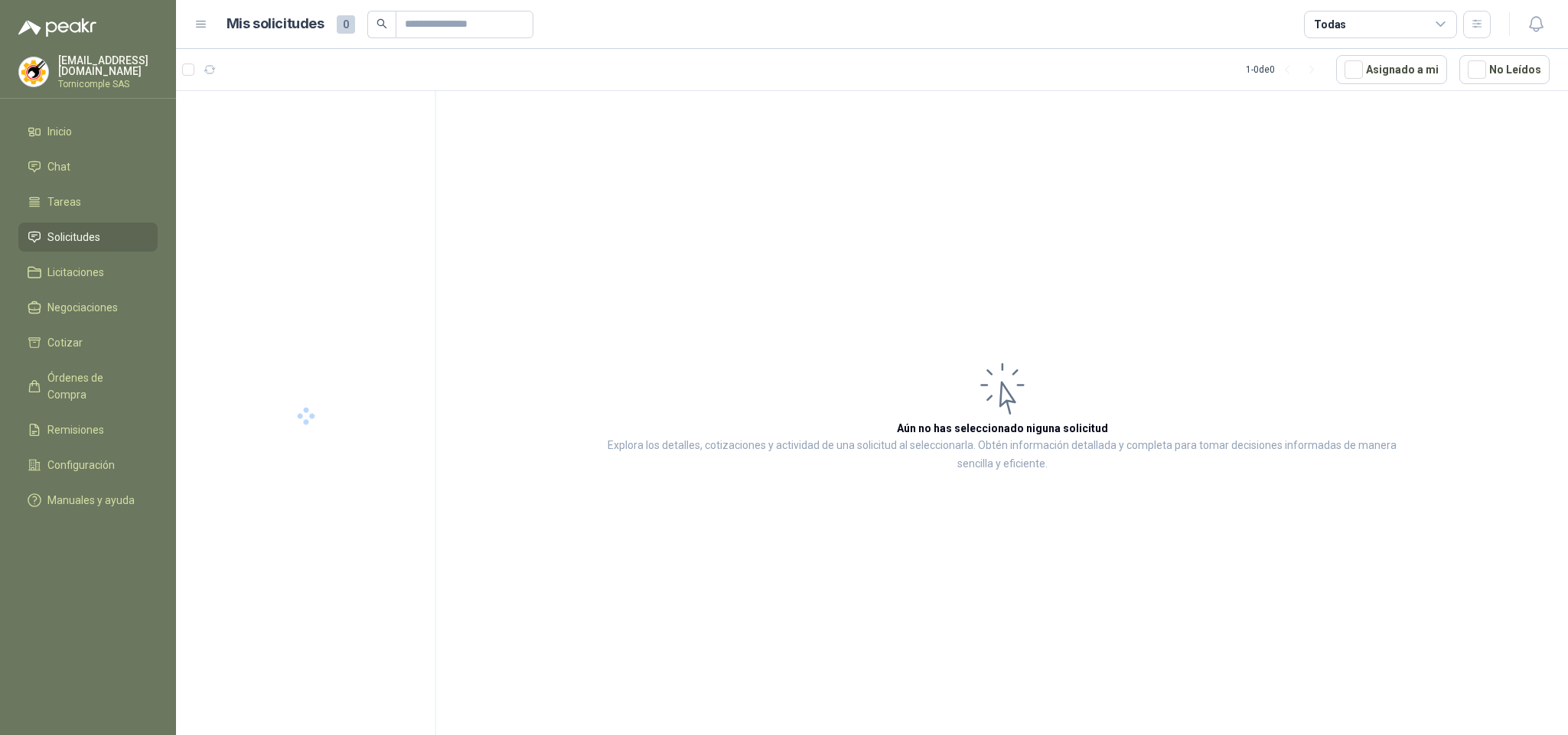
click at [1537, 23] on icon "button" at bounding box center [1536, 24] width 19 height 19
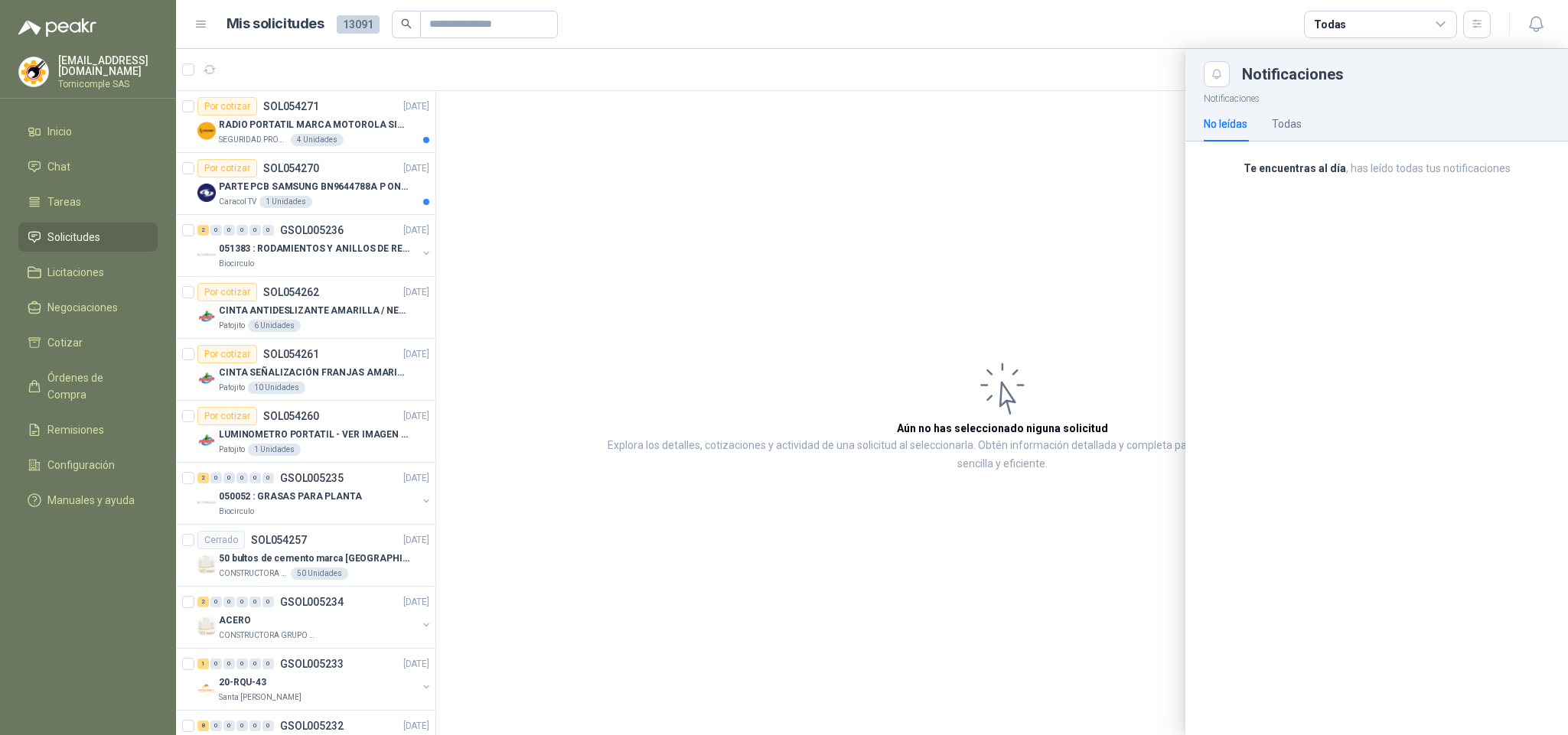
click at [269, 207] on div at bounding box center [872, 392] width 1392 height 687
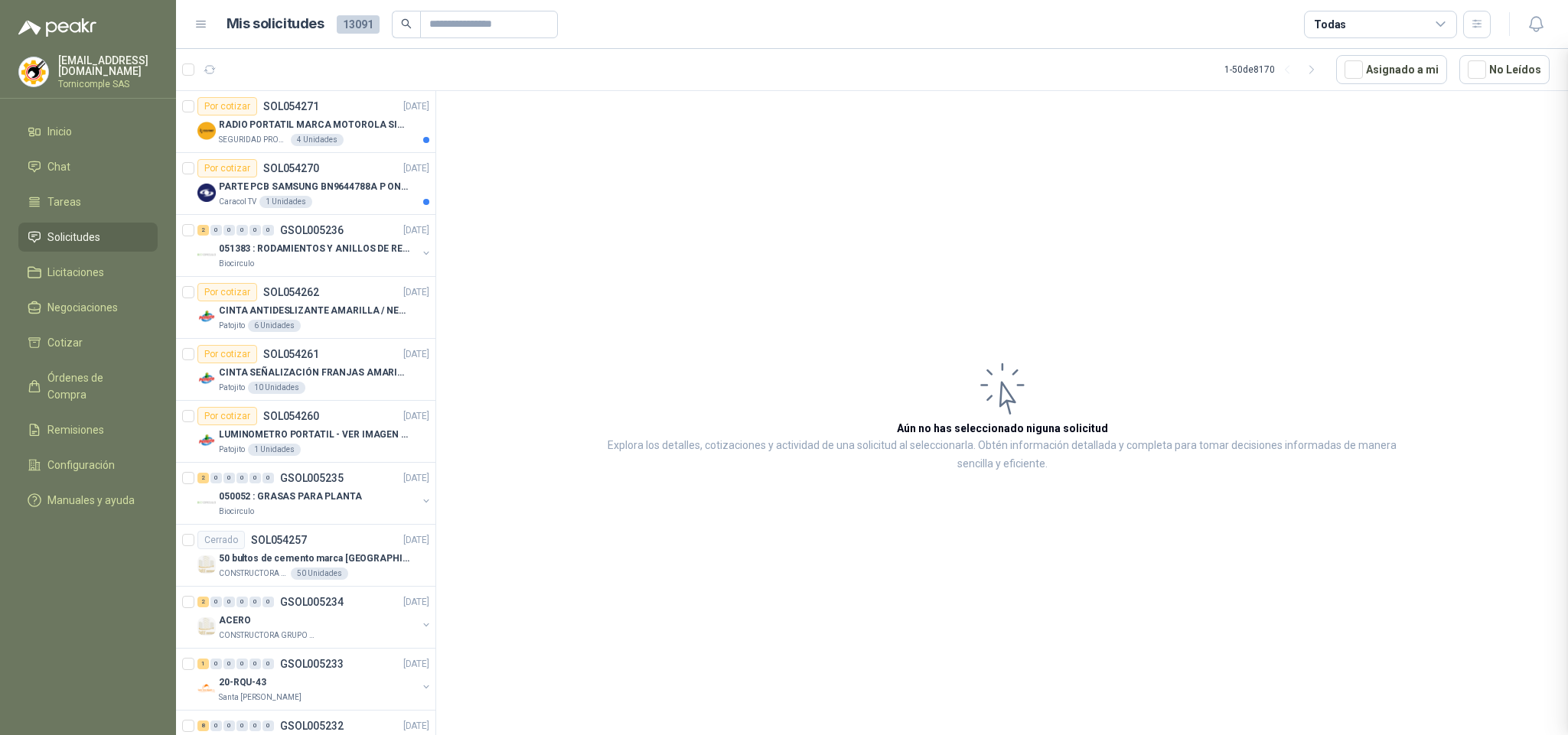
click at [269, 207] on div at bounding box center [872, 392] width 1392 height 687
click at [267, 200] on div "1 Unidades" at bounding box center [285, 202] width 53 height 12
click at [266, 200] on div "1 Unidades" at bounding box center [285, 202] width 53 height 12
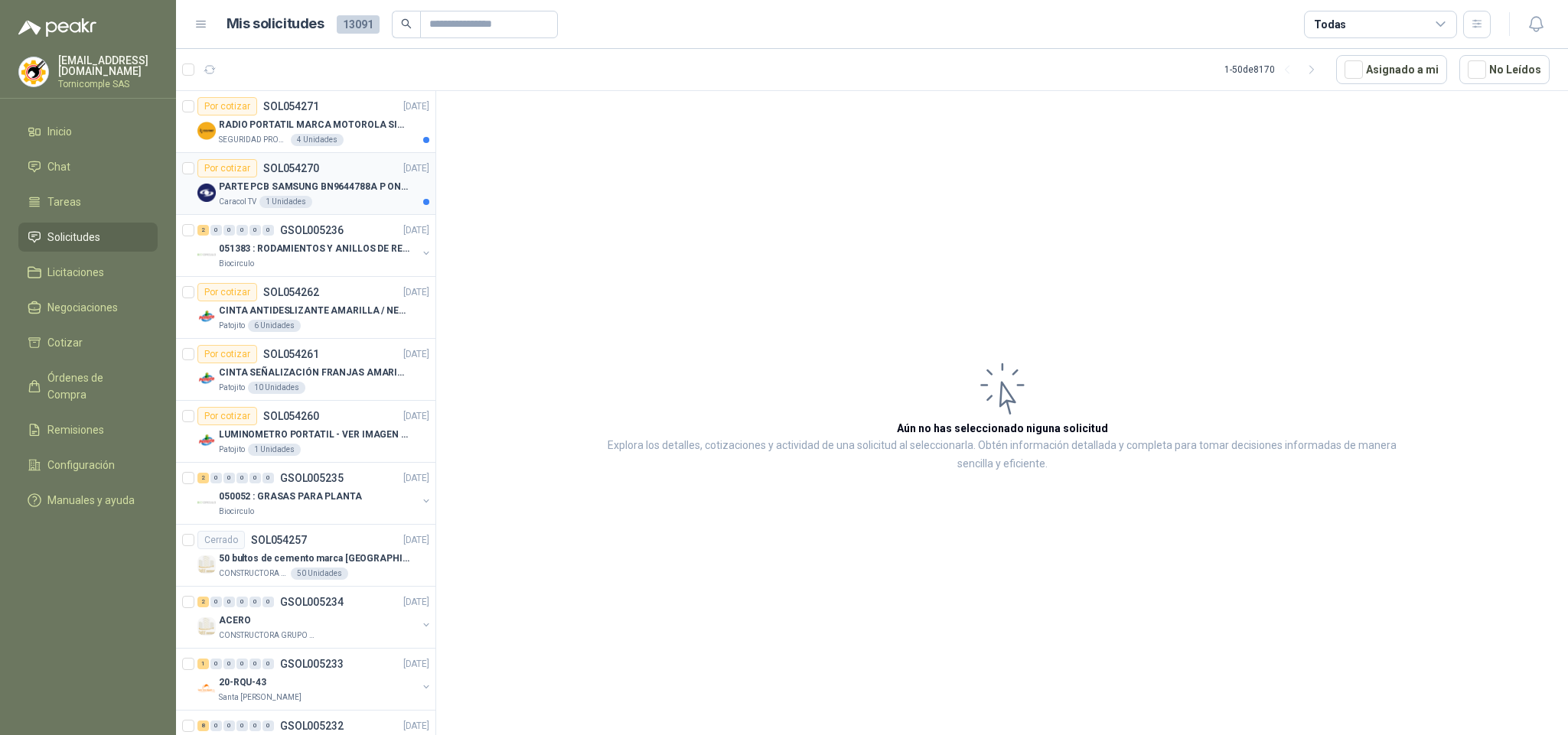
click at [264, 200] on div "1 Unidades" at bounding box center [285, 202] width 53 height 12
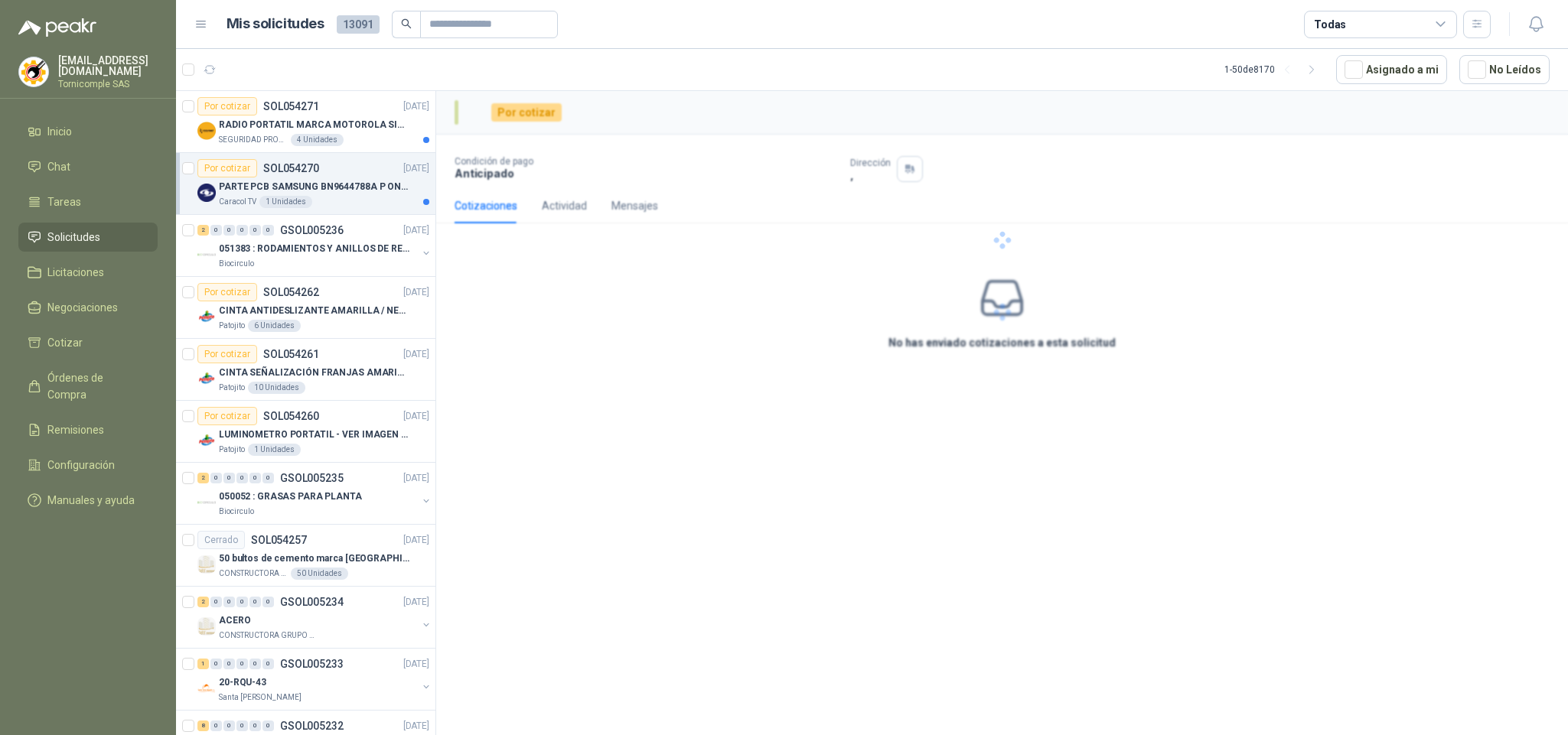
click at [264, 200] on div "1 Unidades" at bounding box center [285, 202] width 53 height 12
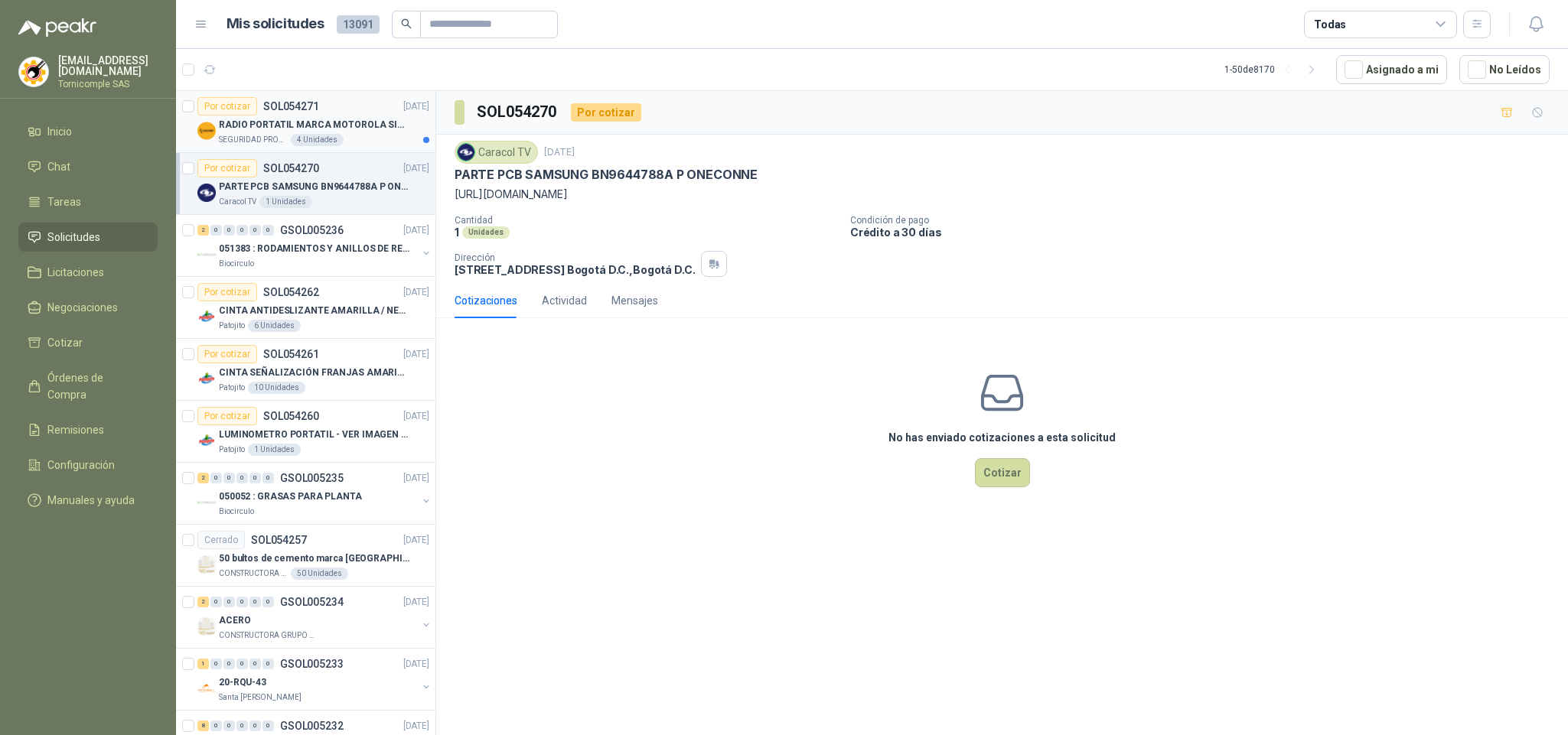
click at [353, 136] on div "SEGURIDAD PROVISER LTDA 4 Unidades" at bounding box center [324, 140] width 211 height 12
